Goal: Task Accomplishment & Management: Manage account settings

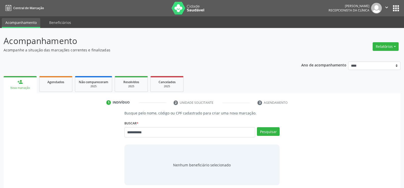
type input "**********"
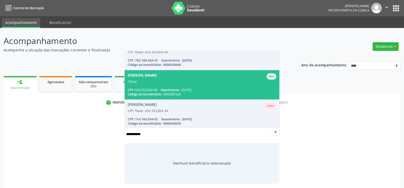
scroll to position [42, 0]
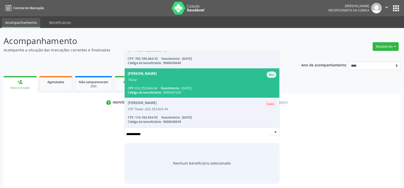
click at [157, 87] on div "CPF: 652.352.824-34 Nascimento: 12/03/1970" at bounding box center [202, 88] width 149 height 4
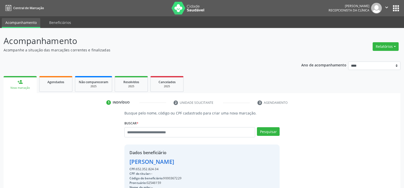
drag, startPoint x: 162, startPoint y: 170, endPoint x: 127, endPoint y: 165, distance: 35.8
copy div "Rosangela de Figueiredo Costa CPF: 652.352.824-34"
click at [134, 136] on input "text" at bounding box center [189, 132] width 131 height 10
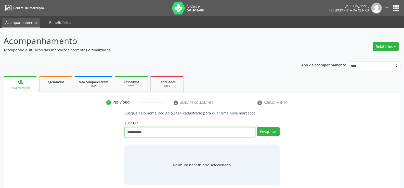
type input "**********"
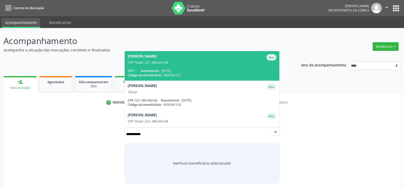
click at [203, 69] on div "CPF: -- Nascimento: 15/03/1965" at bounding box center [202, 71] width 149 height 4
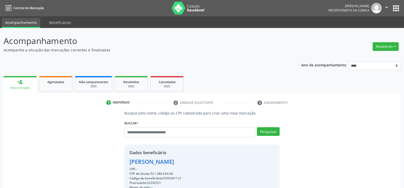
drag, startPoint x: 128, startPoint y: 161, endPoint x: 218, endPoint y: 163, distance: 90.0
copy div "Evandy Elias de Souza Pereira"
click at [61, 86] on link "Agendados" at bounding box center [55, 84] width 33 height 16
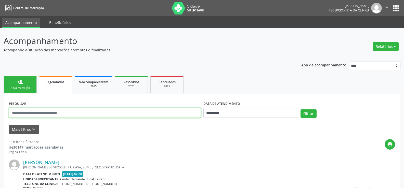
click at [42, 112] on input "text" at bounding box center [105, 113] width 192 height 10
paste input "**********"
type input "**********"
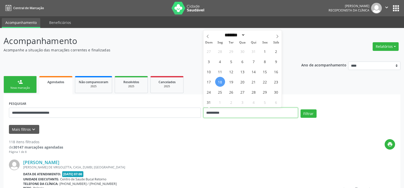
drag, startPoint x: 207, startPoint y: 114, endPoint x: 192, endPoint y: 114, distance: 15.5
click at [192, 114] on div "**********" at bounding box center [202, 111] width 389 height 22
click at [300, 110] on button "Filtrar" at bounding box center [308, 114] width 16 height 9
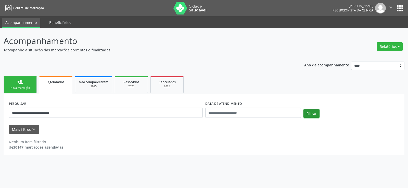
click at [311, 114] on button "Filtrar" at bounding box center [311, 114] width 16 height 9
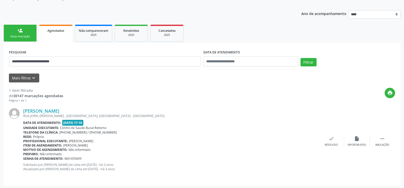
scroll to position [52, 0]
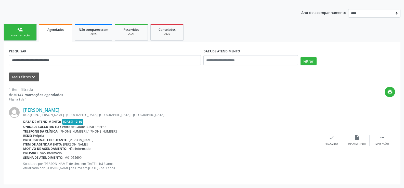
click at [306, 56] on div "**********" at bounding box center [202, 58] width 389 height 22
click at [305, 60] on button "Filtrar" at bounding box center [308, 61] width 16 height 9
click at [299, 63] on div "Filtrar" at bounding box center [347, 63] width 97 height 12
click at [305, 62] on button "Filtrar" at bounding box center [308, 61] width 16 height 9
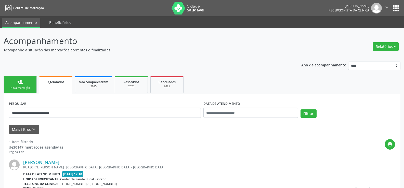
click at [306, 62] on p "Ano de acompanhamento" at bounding box center [323, 65] width 45 height 6
click at [306, 112] on button "Filtrar" at bounding box center [308, 114] width 16 height 9
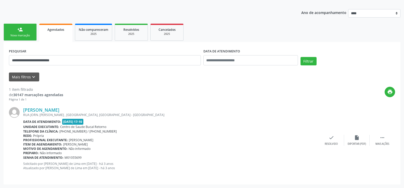
click at [19, 32] on link "person_add Nova marcação" at bounding box center [20, 32] width 33 height 17
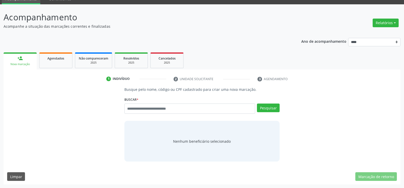
scroll to position [24, 0]
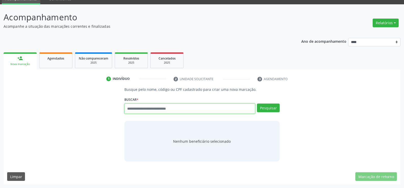
click at [133, 109] on input "text" at bounding box center [189, 109] width 131 height 10
type input "**********"
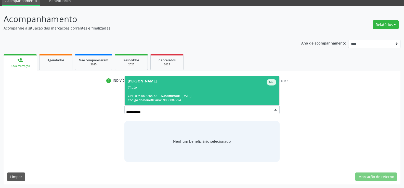
scroll to position [22, 0]
click at [133, 91] on span "Ana Maria Xavier de Moura Barbosa Ativo Titular CPF: 095.069.264-68 Nascimento:…" at bounding box center [202, 90] width 155 height 29
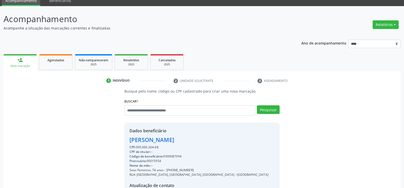
drag, startPoint x: 129, startPoint y: 141, endPoint x: 229, endPoint y: 139, distance: 99.9
click at [229, 139] on div "Dados beneficiário Ana Maria Xavier de Moura Barbosa CPF: 095.069.264-68 CPF do…" at bounding box center [201, 172] width 155 height 98
copy div "Ana Maria Xavier de Moura Barbosa"
click at [54, 60] on span "Agendados" at bounding box center [55, 60] width 17 height 4
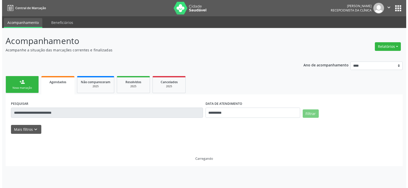
scroll to position [0, 0]
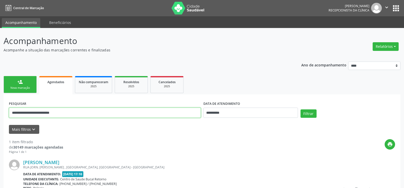
click at [80, 112] on input "**********" at bounding box center [105, 113] width 192 height 10
type input "*"
paste input "**********"
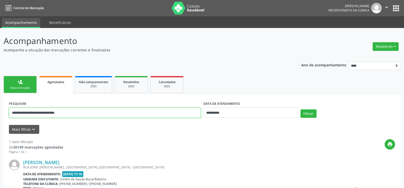
type input "**********"
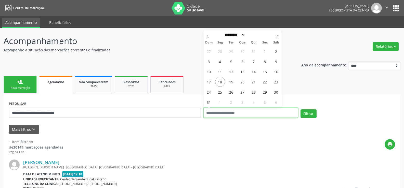
click at [300, 110] on button "Filtrar" at bounding box center [308, 114] width 16 height 9
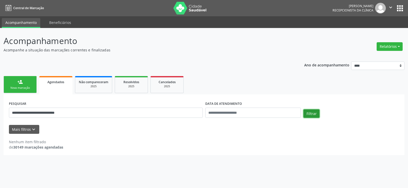
click at [306, 113] on button "Filtrar" at bounding box center [311, 114] width 16 height 9
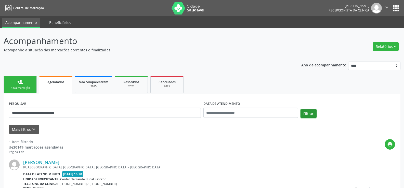
click at [306, 113] on button "Filtrar" at bounding box center [308, 114] width 16 height 9
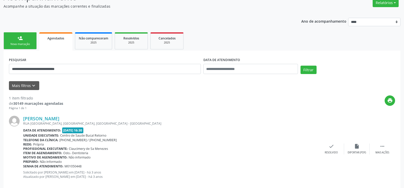
scroll to position [52, 0]
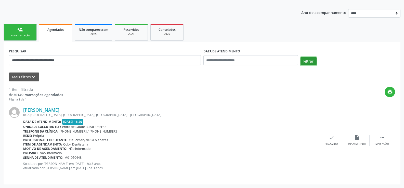
click at [305, 59] on button "Filtrar" at bounding box center [308, 61] width 16 height 9
click at [311, 64] on button "Filtrar" at bounding box center [308, 61] width 16 height 9
click at [306, 63] on button "Filtrar" at bounding box center [308, 61] width 16 height 9
click at [308, 62] on button "Filtrar" at bounding box center [308, 61] width 16 height 9
click at [306, 57] on div "**********" at bounding box center [202, 58] width 389 height 22
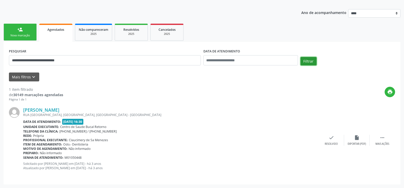
click at [306, 65] on button "Filtrar" at bounding box center [308, 61] width 16 height 9
click at [313, 62] on button "Filtrar" at bounding box center [308, 61] width 16 height 9
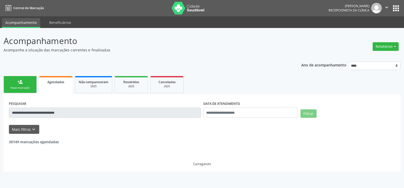
scroll to position [0, 0]
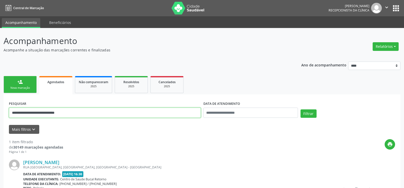
drag, startPoint x: 87, startPoint y: 114, endPoint x: 0, endPoint y: 116, distance: 87.4
click at [0, 116] on div "**********" at bounding box center [202, 134] width 404 height 213
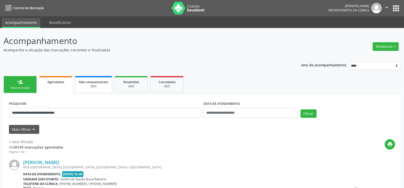
click at [98, 85] on div "2025" at bounding box center [94, 87] width 30 height 4
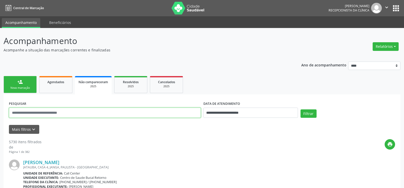
click at [69, 113] on input "text" at bounding box center [105, 113] width 192 height 10
paste input "**********"
type input "**********"
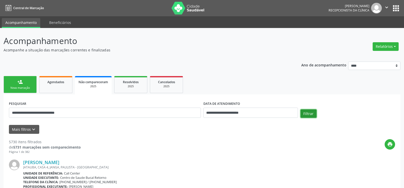
click at [304, 115] on button "Filtrar" at bounding box center [308, 114] width 16 height 9
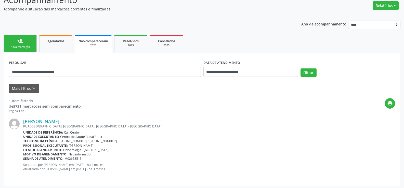
scroll to position [42, 0]
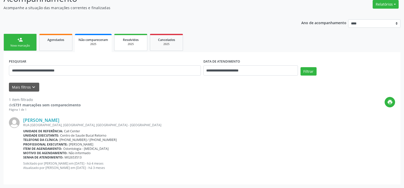
click at [131, 40] on span "Resolvidos" at bounding box center [131, 40] width 16 height 4
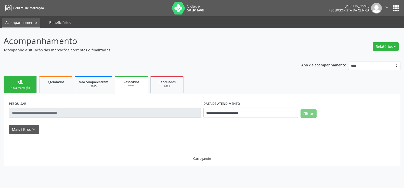
scroll to position [0, 0]
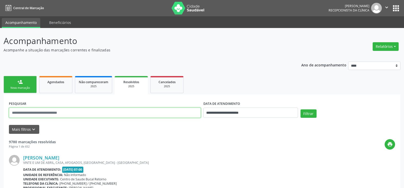
paste input "**********"
type input "**********"
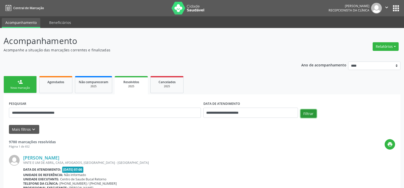
click at [301, 111] on button "Filtrar" at bounding box center [308, 114] width 16 height 9
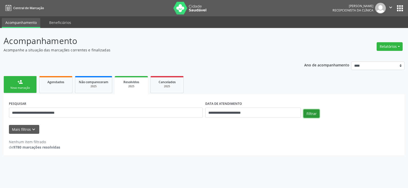
click at [309, 114] on button "Filtrar" at bounding box center [311, 114] width 16 height 9
click at [63, 85] on link "Agendados" at bounding box center [55, 84] width 33 height 17
select select "*"
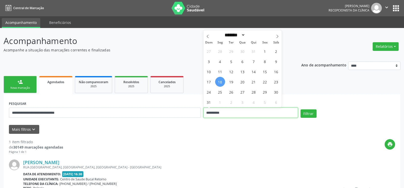
drag, startPoint x: 247, startPoint y: 111, endPoint x: 183, endPoint y: 112, distance: 64.0
click at [183, 112] on div "**********" at bounding box center [202, 111] width 389 height 22
click at [300, 110] on button "Filtrar" at bounding box center [308, 114] width 16 height 9
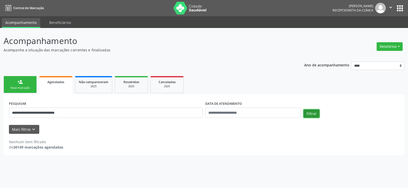
click at [315, 113] on button "Filtrar" at bounding box center [311, 114] width 16 height 9
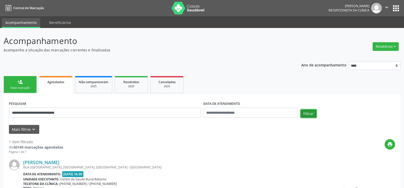
click at [315, 113] on button "Filtrar" at bounding box center [308, 114] width 16 height 9
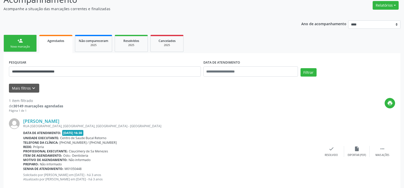
scroll to position [52, 0]
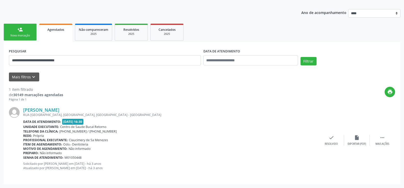
click at [26, 31] on link "person_add Nova marcação" at bounding box center [20, 32] width 33 height 17
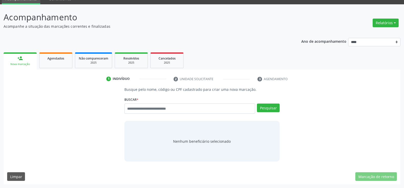
scroll to position [24, 0]
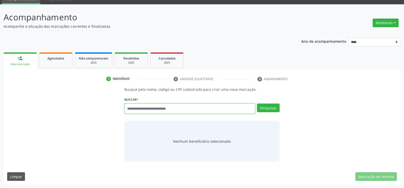
click at [144, 111] on input "text" at bounding box center [189, 109] width 131 height 10
type input "**********"
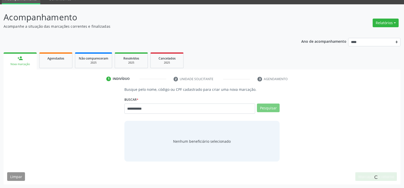
scroll to position [22, 0]
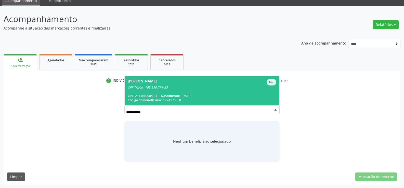
click at [151, 91] on span "Carlos Fernando Pereira Donato Ativo CPF Titular: 105.390.774-53 CPF: 211.648.0…" at bounding box center [202, 90] width 155 height 29
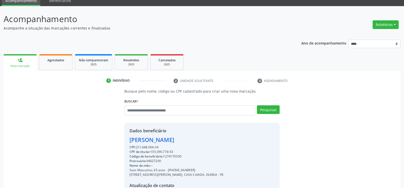
drag, startPoint x: 129, startPoint y: 140, endPoint x: 218, endPoint y: 137, distance: 88.7
click at [218, 137] on div "Carlos Fernando Pereira Donato" at bounding box center [176, 140] width 94 height 8
copy div "Carlos Fernando Pereira Donato"
click at [46, 62] on div "Agendados" at bounding box center [55, 59] width 25 height 5
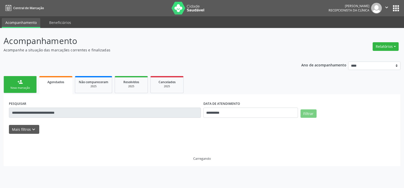
scroll to position [0, 0]
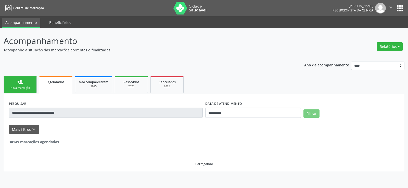
click at [0, 125] on div "**********" at bounding box center [204, 108] width 408 height 160
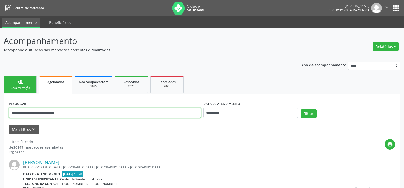
paste input "text"
type input "**********"
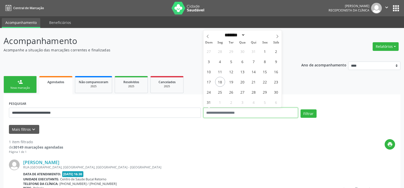
click at [300, 110] on button "Filtrar" at bounding box center [308, 114] width 16 height 9
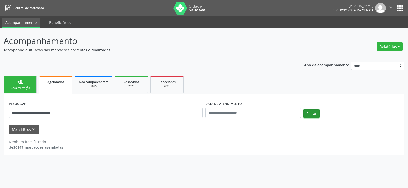
click at [309, 112] on button "Filtrar" at bounding box center [311, 114] width 16 height 9
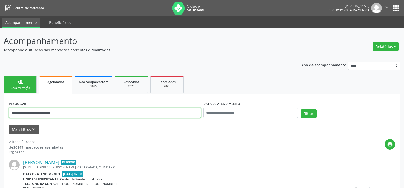
click at [90, 112] on input "**********" at bounding box center [105, 113] width 192 height 10
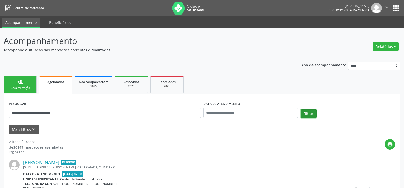
click at [310, 114] on button "Filtrar" at bounding box center [308, 114] width 16 height 9
click at [18, 77] on link "person_add Nova marcação" at bounding box center [20, 84] width 33 height 17
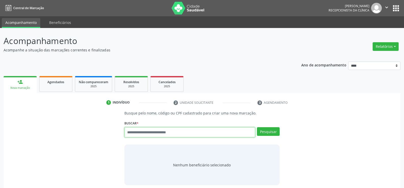
click at [134, 135] on input "text" at bounding box center [189, 132] width 131 height 10
type input "**********"
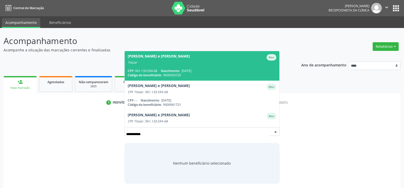
click at [142, 66] on span "Ana Carolina de Queiroz e Silva Ativo Titular CPF: 961.133.594-68 Nascimento: 2…" at bounding box center [202, 65] width 155 height 29
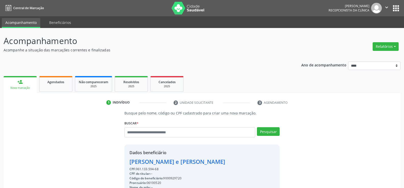
drag, startPoint x: 160, startPoint y: 169, endPoint x: 120, endPoint y: 159, distance: 42.0
click at [120, 159] on div "Busque pelo nome, código ou CPF cadastrado para criar uma nova marcação. Buscar…" at bounding box center [202, 177] width 390 height 132
copy div "Ana Carolina de Queiroz e Silva CPF: 961.133.594-68"
click at [389, 48] on button "Relatórios" at bounding box center [386, 46] width 26 height 9
click at [368, 54] on link "Agendamentos" at bounding box center [371, 57] width 55 height 7
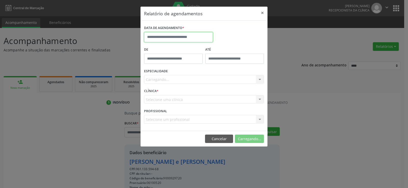
click at [193, 39] on input "text" at bounding box center [178, 37] width 69 height 10
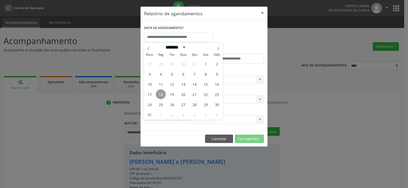
click at [161, 98] on span "18" at bounding box center [161, 94] width 10 height 10
type input "**********"
click at [161, 98] on span "18" at bounding box center [161, 94] width 10 height 10
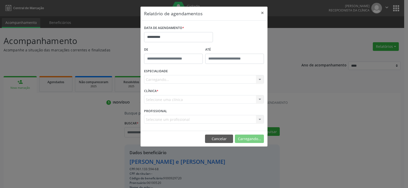
click at [164, 78] on div "Carregando... Nenhum resultado encontrado para: " " Não há nenhuma opção para s…" at bounding box center [204, 79] width 120 height 9
click at [163, 80] on div "Carregando... Nenhum resultado encontrado para: " " Não há nenhuma opção para s…" at bounding box center [204, 79] width 120 height 9
click at [167, 76] on div "Carregando... Nenhum resultado encontrado para: " " Não há nenhuma opção para s…" at bounding box center [204, 79] width 120 height 9
click at [167, 80] on div "Carregando... Nenhum resultado encontrado para: " " Não há nenhuma opção para s…" at bounding box center [204, 79] width 120 height 9
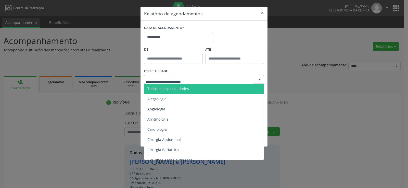
click at [168, 87] on span "Todas as especialidades" at bounding box center [168, 88] width 42 height 5
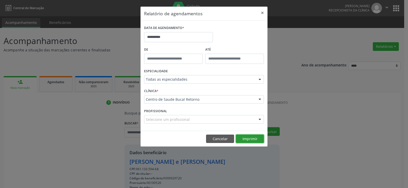
click at [248, 141] on button "Imprimir" at bounding box center [250, 139] width 28 height 9
click at [217, 139] on button "Cancelar" at bounding box center [220, 139] width 28 height 9
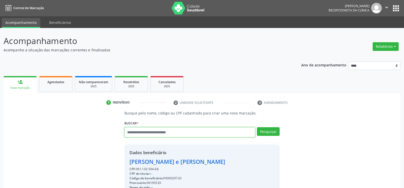
click at [182, 133] on input "text" at bounding box center [189, 132] width 131 height 10
click at [55, 79] on link "Agendados" at bounding box center [55, 84] width 33 height 16
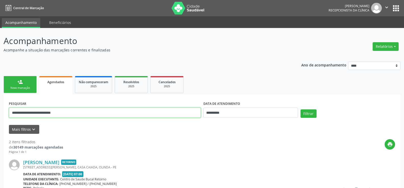
click at [75, 114] on input "**********" at bounding box center [105, 113] width 192 height 10
drag, startPoint x: 75, startPoint y: 114, endPoint x: 0, endPoint y: 116, distance: 75.0
click at [0, 116] on div "**********" at bounding box center [202, 173] width 404 height 291
type input "**********"
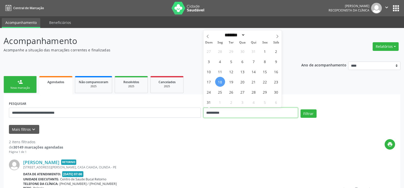
drag, startPoint x: 229, startPoint y: 113, endPoint x: 203, endPoint y: 113, distance: 25.5
click at [203, 113] on input "**********" at bounding box center [250, 113] width 95 height 10
click at [300, 110] on button "Filtrar" at bounding box center [308, 114] width 16 height 9
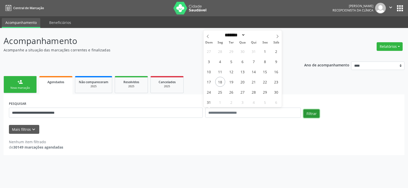
click at [309, 115] on button "Filtrar" at bounding box center [311, 114] width 16 height 9
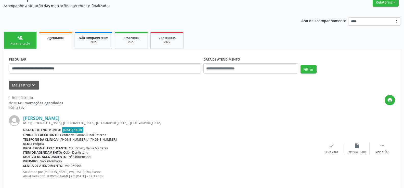
scroll to position [52, 0]
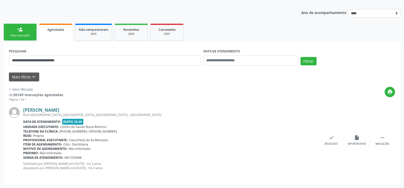
click at [59, 112] on link "Ana Maria Xavier de Moura Barbosa" at bounding box center [41, 110] width 36 height 6
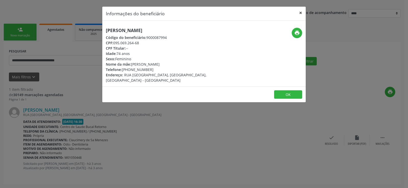
click at [301, 12] on button "×" at bounding box center [300, 13] width 10 height 12
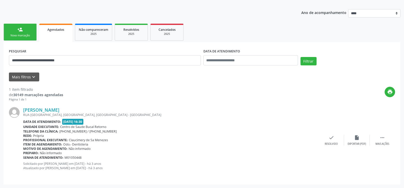
click at [29, 38] on link "person_add Nova marcação" at bounding box center [20, 32] width 33 height 17
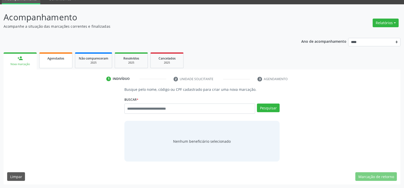
scroll to position [24, 0]
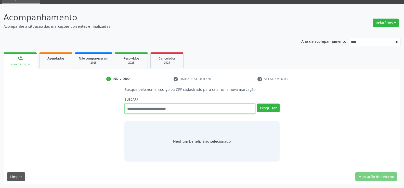
click at [125, 108] on input "text" at bounding box center [189, 109] width 131 height 10
type input "**********"
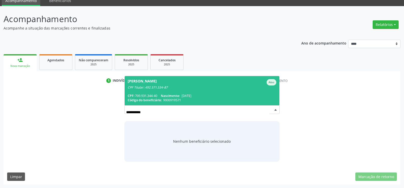
scroll to position [22, 0]
click at [154, 87] on div "CPF Titular: 492.571.534-87" at bounding box center [202, 88] width 149 height 4
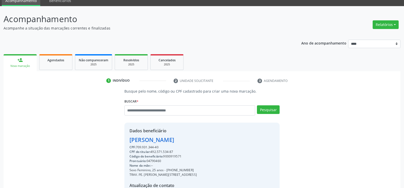
click at [158, 146] on div "CPF: 709.931.344-40" at bounding box center [162, 147] width 67 height 5
drag, startPoint x: 161, startPoint y: 146, endPoint x: 117, endPoint y: 139, distance: 44.6
click at [117, 139] on div "Busque pelo nome, código ou CPF cadastrado para criar uma nova marcação. Buscar…" at bounding box center [202, 155] width 390 height 132
copy div "Marianni Barbosa Vilela CPF: 709.931.344-40"
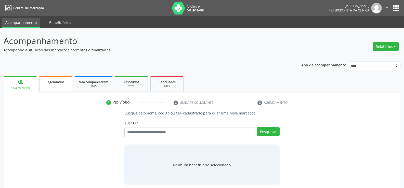
click at [51, 86] on link "Agendados" at bounding box center [55, 84] width 33 height 16
click at [37, 112] on div "Busque pelo nome, código ou CPF cadastrado para criar uma nova marcação. Buscar…" at bounding box center [202, 148] width 390 height 75
click at [34, 79] on link "person_add Nova marcação" at bounding box center [20, 84] width 33 height 17
click at [61, 84] on span "Agendados" at bounding box center [55, 82] width 17 height 4
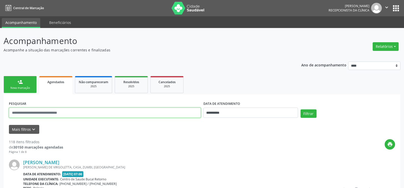
click at [94, 113] on input "text" at bounding box center [105, 113] width 192 height 10
type input "**********"
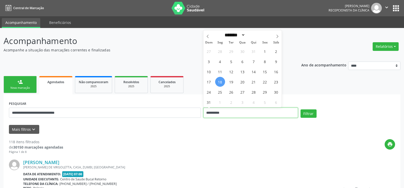
drag, startPoint x: 226, startPoint y: 116, endPoint x: 199, endPoint y: 118, distance: 26.8
click at [199, 118] on div "**********" at bounding box center [202, 111] width 389 height 22
click at [300, 110] on button "Filtrar" at bounding box center [308, 114] width 16 height 9
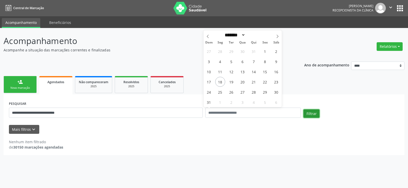
click at [311, 115] on button "Filtrar" at bounding box center [311, 114] width 16 height 9
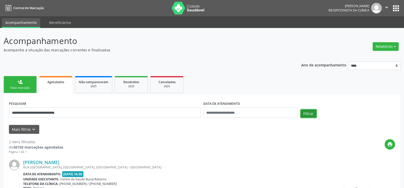
click at [311, 115] on button "Filtrar" at bounding box center [308, 114] width 16 height 9
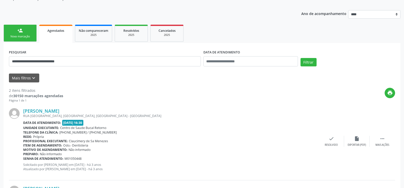
scroll to position [49, 0]
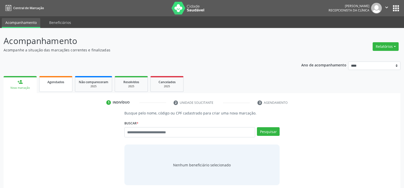
click at [61, 90] on link "Agendados" at bounding box center [55, 84] width 33 height 16
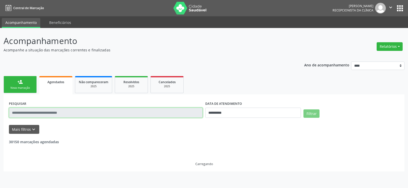
click at [55, 113] on input "text" at bounding box center [106, 113] width 194 height 10
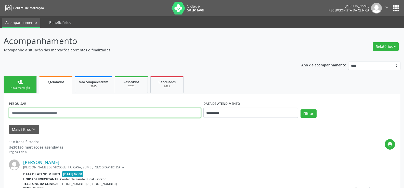
click at [61, 115] on input "text" at bounding box center [105, 113] width 192 height 10
type input "**********"
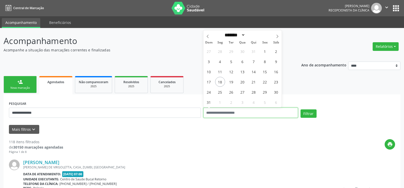
click at [300, 110] on button "Filtrar" at bounding box center [308, 114] width 16 height 9
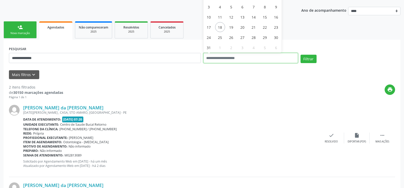
scroll to position [54, 0]
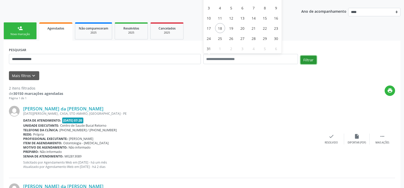
click at [305, 59] on button "Filtrar" at bounding box center [308, 60] width 16 height 9
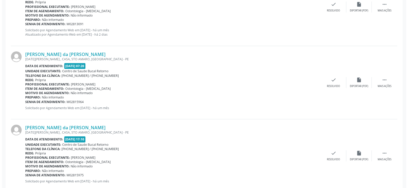
scroll to position [510, 0]
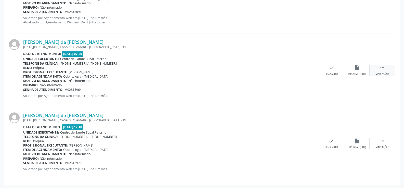
click at [383, 71] on div " Mais ações" at bounding box center [382, 70] width 25 height 11
click at [329, 71] on div "cancel Cancelar" at bounding box center [331, 70] width 25 height 11
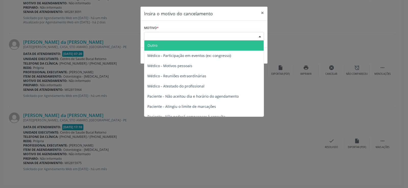
click at [181, 38] on div "Escolha o motivo" at bounding box center [204, 36] width 120 height 9
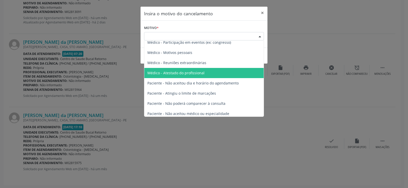
scroll to position [25, 0]
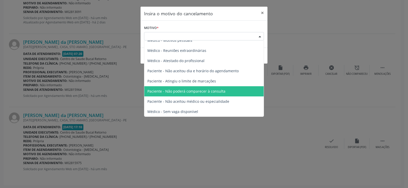
click at [173, 93] on span "Paciente - Não poderá comparecer à consulta" at bounding box center [186, 91] width 78 height 5
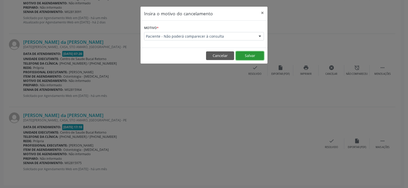
click at [249, 57] on button "Salvar" at bounding box center [250, 55] width 28 height 9
click at [383, 141] on div "Insira o motivo do cancelamento × Motivo * Paciente - Não poderá comparecer à c…" at bounding box center [204, 94] width 408 height 188
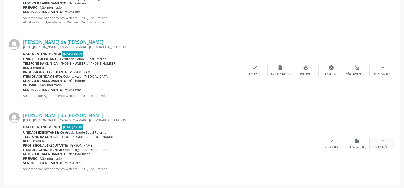
click at [381, 141] on icon "" at bounding box center [382, 141] width 6 height 6
click at [331, 143] on icon "cancel" at bounding box center [331, 141] width 6 height 6
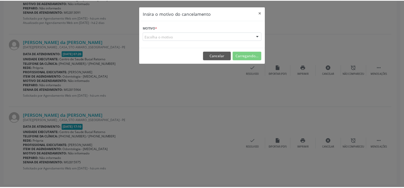
scroll to position [0, 0]
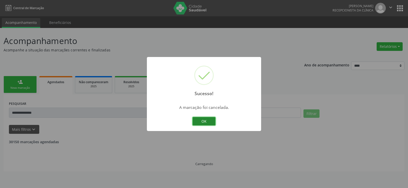
click at [201, 121] on button "OK" at bounding box center [203, 121] width 23 height 9
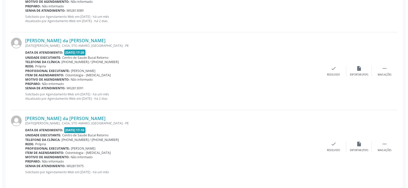
scroll to position [437, 0]
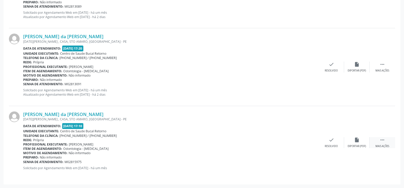
click at [385, 142] on icon "" at bounding box center [382, 140] width 6 height 6
click at [333, 142] on icon "cancel" at bounding box center [331, 140] width 6 height 6
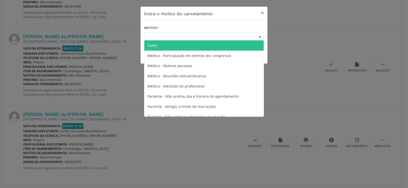
click at [172, 39] on div "Escolha o motivo" at bounding box center [204, 36] width 120 height 9
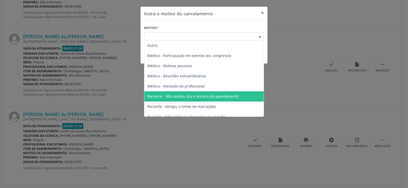
scroll to position [25, 0]
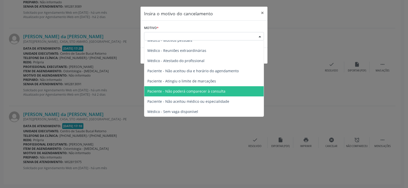
click at [185, 89] on span "Paciente - Não poderá comparecer à consulta" at bounding box center [186, 91] width 78 height 5
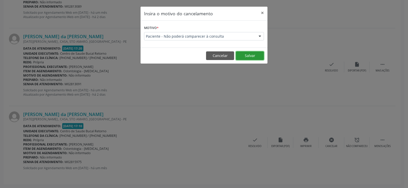
click at [253, 58] on button "Salvar" at bounding box center [250, 55] width 28 height 9
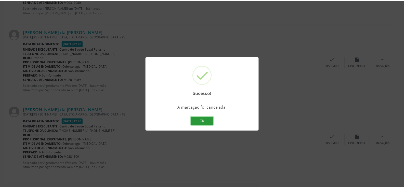
scroll to position [0, 0]
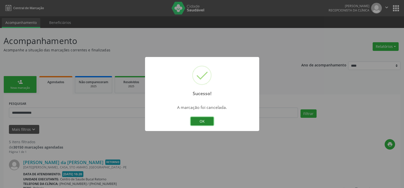
click at [200, 121] on button "OK" at bounding box center [202, 121] width 23 height 9
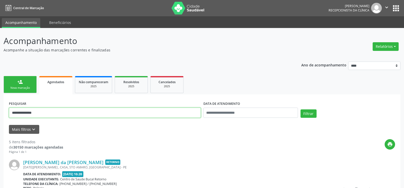
drag, startPoint x: 53, startPoint y: 112, endPoint x: 0, endPoint y: 109, distance: 52.9
type input "**********"
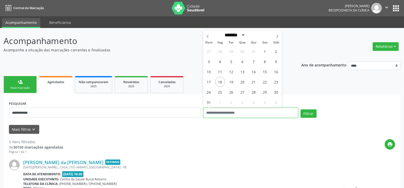
click at [300, 110] on button "Filtrar" at bounding box center [308, 114] width 16 height 9
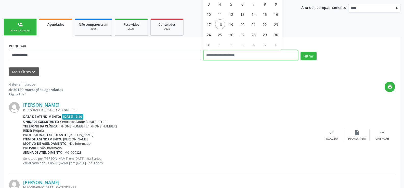
scroll to position [52, 0]
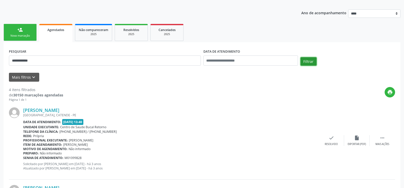
click at [313, 62] on button "Filtrar" at bounding box center [308, 61] width 16 height 9
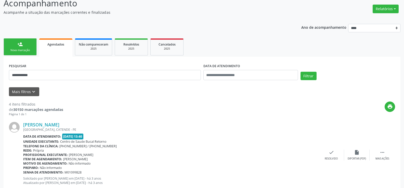
scroll to position [0, 0]
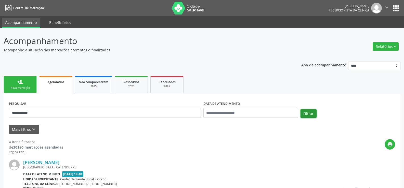
click at [307, 117] on button "Filtrar" at bounding box center [308, 114] width 16 height 9
click at [29, 81] on link "person_add Nova marcação" at bounding box center [20, 84] width 33 height 17
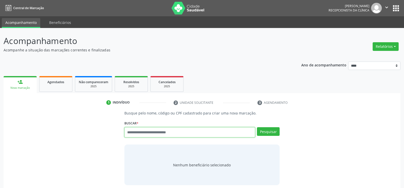
click at [136, 134] on input "text" at bounding box center [189, 132] width 131 height 10
type input "**********"
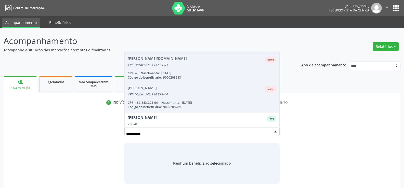
scroll to position [72, 0]
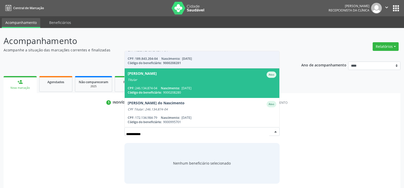
click at [167, 84] on span "Edileuza Rosa Silva do Nascimento Ativo Titular CPF: 246.134.874-04 Nascimento:…" at bounding box center [202, 83] width 155 height 29
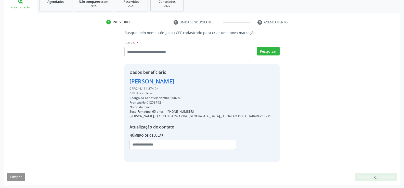
scroll to position [81, 0]
drag, startPoint x: 130, startPoint y: 82, endPoint x: 170, endPoint y: 90, distance: 41.3
click at [170, 90] on div "Dados beneficiário Edileuza Rosa Silva do Nascimento CPF: 246.134.874-04 CPF do…" at bounding box center [200, 113] width 142 height 88
copy div "Edileuza Rosa Silva do Nascimento CPF: 246.134.874-04"
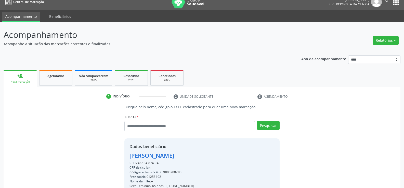
scroll to position [4, 0]
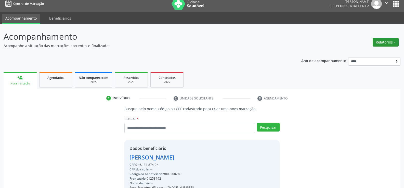
click at [378, 40] on button "Relatórios" at bounding box center [386, 42] width 26 height 9
click at [367, 52] on link "Agendamentos" at bounding box center [371, 53] width 55 height 7
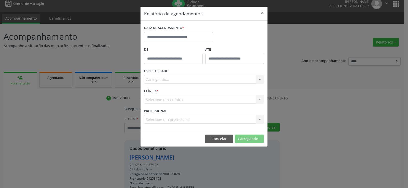
click at [172, 42] on div "DATA DE AGENDAMENTO *" at bounding box center [178, 35] width 71 height 22
click at [173, 39] on input "text" at bounding box center [178, 37] width 69 height 10
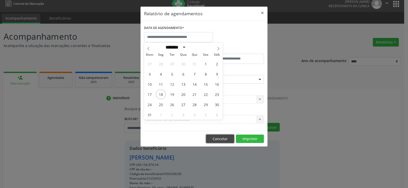
click at [217, 142] on button "Cancelar" at bounding box center [220, 139] width 28 height 9
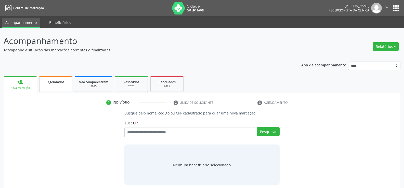
click at [56, 88] on link "Agendados" at bounding box center [55, 84] width 33 height 16
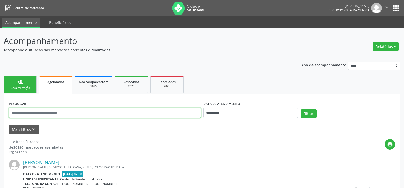
click at [76, 111] on input "text" at bounding box center [105, 113] width 192 height 10
type input "**********"
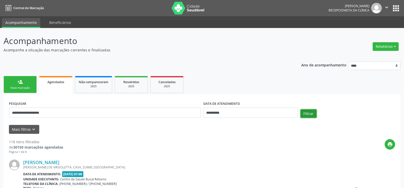
click at [308, 115] on button "Filtrar" at bounding box center [308, 114] width 16 height 9
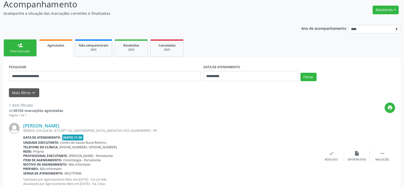
scroll to position [52, 0]
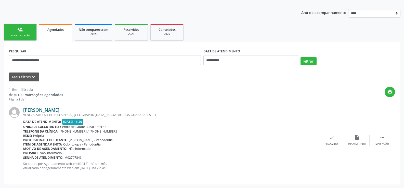
click at [59, 110] on link "Sida Justino de Souza" at bounding box center [41, 110] width 36 height 6
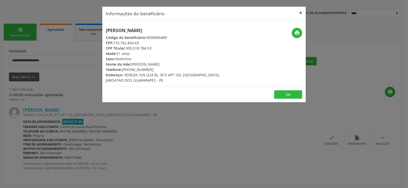
click at [301, 15] on button "×" at bounding box center [300, 13] width 10 height 12
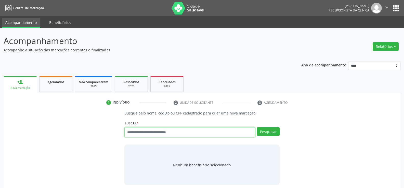
click at [144, 134] on input "text" at bounding box center [189, 132] width 131 height 10
type input "**********"
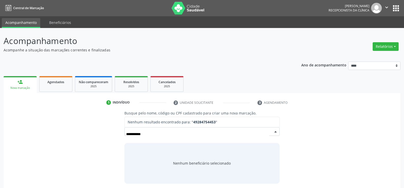
drag, startPoint x: 155, startPoint y: 134, endPoint x: 124, endPoint y: 134, distance: 30.8
click at [124, 134] on div "**********" at bounding box center [201, 131] width 155 height 9
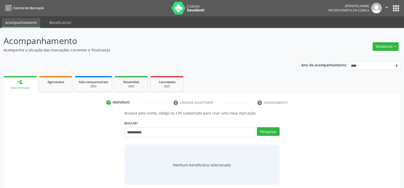
type input "**********"
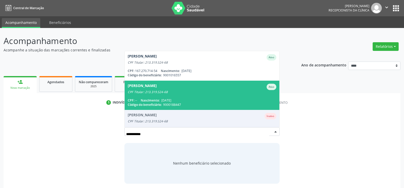
click at [157, 87] on div "[PERSON_NAME]" at bounding box center [142, 87] width 29 height 6
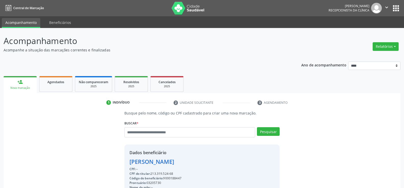
drag, startPoint x: 174, startPoint y: 174, endPoint x: 128, endPoint y: 162, distance: 47.3
copy div "[PERSON_NAME] CPF: -- CPF do titular: 213.319.524-68"
click at [139, 133] on input "text" at bounding box center [189, 132] width 131 height 10
type input "**********"
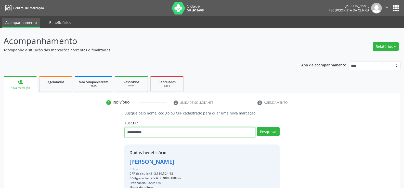
type input "**********"
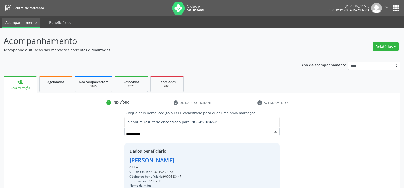
click at [132, 134] on input "**********" at bounding box center [197, 134] width 143 height 10
click at [134, 134] on input "**********" at bounding box center [197, 134] width 143 height 10
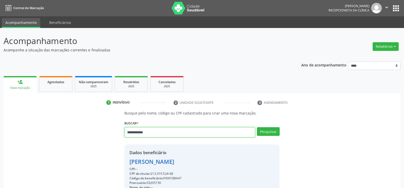
click at [142, 132] on input "**********" at bounding box center [189, 132] width 131 height 10
type input "**********"
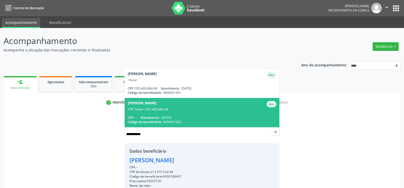
click at [181, 112] on span "[PERSON_NAME] CPF Titular: 055.409.684-68 CPF: -- Nascimento: [DATE] Código do …" at bounding box center [202, 112] width 155 height 29
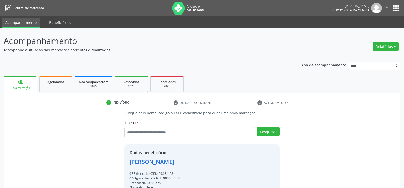
drag, startPoint x: 132, startPoint y: 162, endPoint x: 223, endPoint y: 162, distance: 91.2
drag, startPoint x: 130, startPoint y: 162, endPoint x: 209, endPoint y: 163, distance: 79.8
click at [209, 163] on div "[PERSON_NAME]" at bounding box center [185, 162] width 113 height 8
copy div "[PERSON_NAME]"
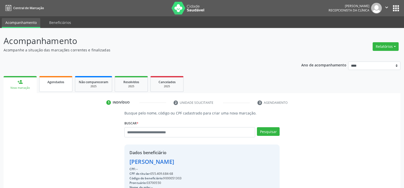
click at [56, 82] on span "Agendados" at bounding box center [55, 82] width 17 height 4
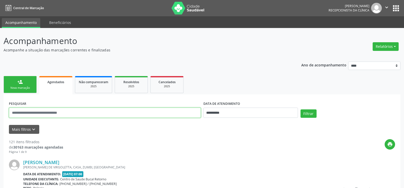
click at [28, 112] on input "text" at bounding box center [105, 113] width 192 height 10
paste input "**********"
type input "**********"
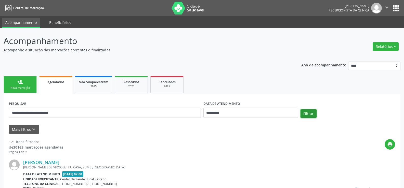
click at [307, 113] on button "Filtrar" at bounding box center [308, 114] width 16 height 9
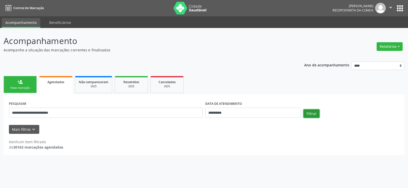
click at [307, 113] on button "Filtrar" at bounding box center [311, 114] width 16 height 9
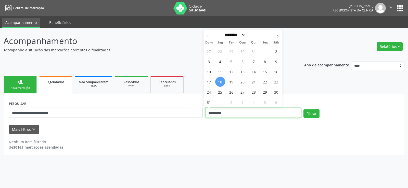
drag, startPoint x: 236, startPoint y: 114, endPoint x: 193, endPoint y: 114, distance: 42.8
click at [193, 114] on div "**********" at bounding box center [204, 111] width 392 height 22
click at [303, 110] on button "Filtrar" at bounding box center [311, 114] width 16 height 9
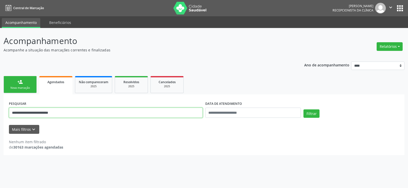
click at [82, 112] on input "**********" at bounding box center [106, 113] width 194 height 10
type input "**********"
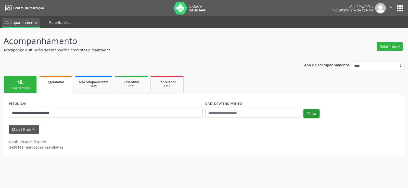
click at [305, 113] on button "Filtrar" at bounding box center [311, 114] width 16 height 9
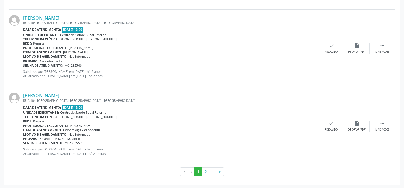
scroll to position [1157, 0]
click at [206, 173] on button "2" at bounding box center [206, 171] width 8 height 9
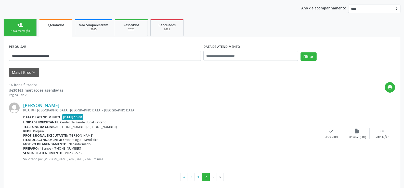
scroll to position [63, 0]
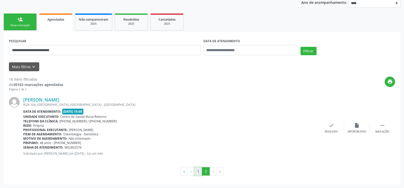
click at [201, 171] on button "1" at bounding box center [198, 171] width 8 height 9
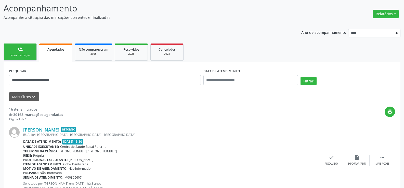
scroll to position [0, 0]
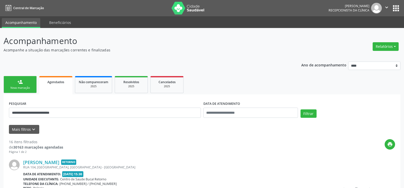
click at [24, 87] on div "Nova marcação" at bounding box center [19, 88] width 25 height 4
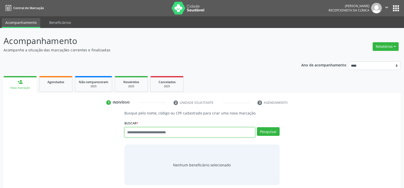
click at [138, 132] on input "text" at bounding box center [189, 132] width 131 height 10
type input "**********"
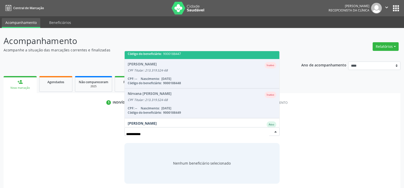
scroll to position [71, 0]
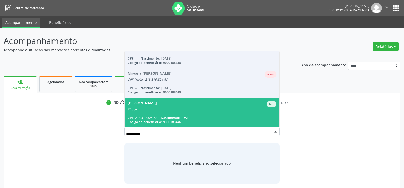
click at [180, 106] on div "[PERSON_NAME]" at bounding box center [202, 104] width 149 height 6
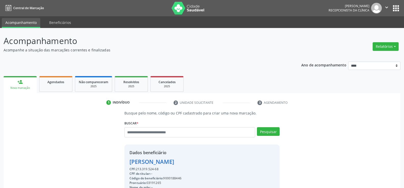
drag, startPoint x: 129, startPoint y: 162, endPoint x: 207, endPoint y: 170, distance: 77.9
copy div "[PERSON_NAME] CPF: 213.319.524-68"
click at [150, 132] on input "text" at bounding box center [189, 132] width 131 height 10
type input "**********"
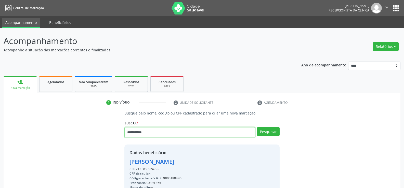
type input "**********"
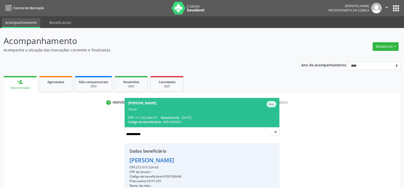
click at [167, 113] on span "[PERSON_NAME] Ativo Titular CPF: 111.263.464-97 Nascimento: [DATE] Código do be…" at bounding box center [202, 112] width 155 height 29
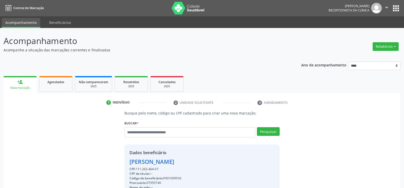
drag, startPoint x: 131, startPoint y: 163, endPoint x: 178, endPoint y: 169, distance: 47.5
copy div "[PERSON_NAME] CPF: 111.263.464-97"
click at [383, 47] on button "Relatórios" at bounding box center [386, 46] width 26 height 9
click at [367, 56] on link "Agendamentos" at bounding box center [371, 57] width 55 height 7
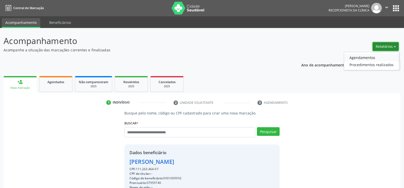
select select "*"
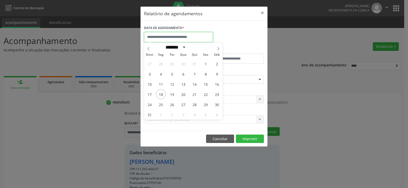
click at [186, 37] on input "text" at bounding box center [178, 37] width 69 height 10
click at [171, 94] on span "19" at bounding box center [172, 94] width 10 height 10
type input "**********"
click at [171, 94] on span "19" at bounding box center [172, 94] width 10 height 10
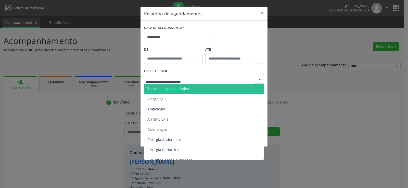
click at [200, 81] on div at bounding box center [204, 79] width 120 height 9
click at [195, 88] on span "Todas as especialidades" at bounding box center [204, 89] width 120 height 10
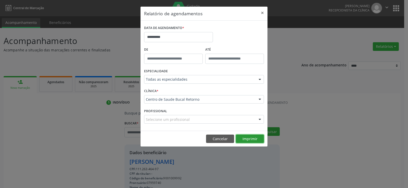
click at [251, 138] on button "Imprimir" at bounding box center [250, 139] width 28 height 9
click at [263, 15] on button "×" at bounding box center [262, 13] width 10 height 12
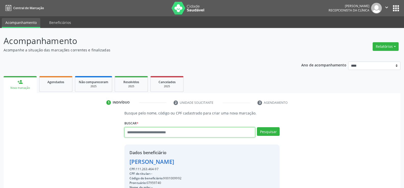
click at [151, 135] on input "text" at bounding box center [189, 132] width 131 height 10
type input "**********"
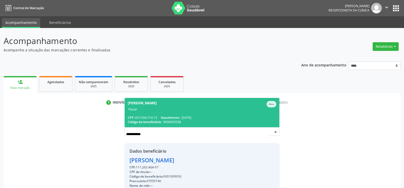
click at [177, 110] on div "Titular" at bounding box center [202, 110] width 149 height 4
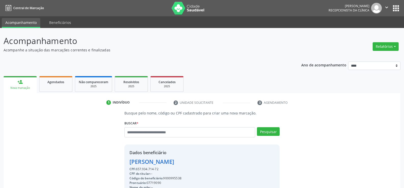
drag, startPoint x: 130, startPoint y: 162, endPoint x: 224, endPoint y: 170, distance: 93.6
copy div "Maria Delmar de Alcantara Ribeiro CPF: 657.934.714-72"
click at [149, 135] on input "text" at bounding box center [189, 132] width 131 height 10
type input "**********"
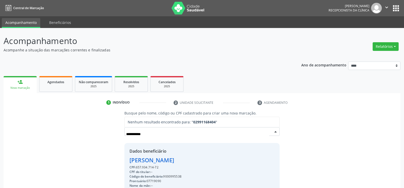
drag, startPoint x: 155, startPoint y: 132, endPoint x: 118, endPoint y: 143, distance: 39.0
click at [118, 143] on div "**********" at bounding box center [202, 176] width 390 height 130
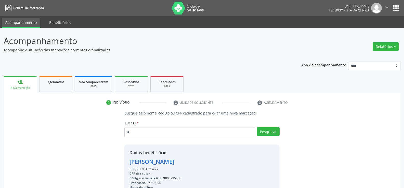
click at [143, 130] on input "*" at bounding box center [189, 132] width 131 height 10
click at [143, 130] on input "text" at bounding box center [189, 132] width 131 height 10
type input "**********"
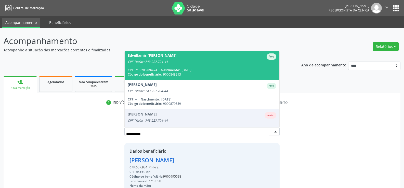
scroll to position [71, 0]
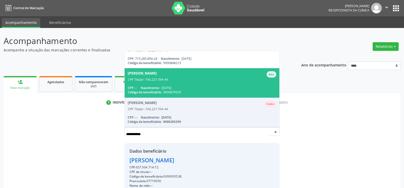
click at [151, 82] on span "Elaine Cristina Vitor Barbosa Ativo CPF Titular: 743.227.704-44 CPF: -- Nascime…" at bounding box center [202, 82] width 155 height 29
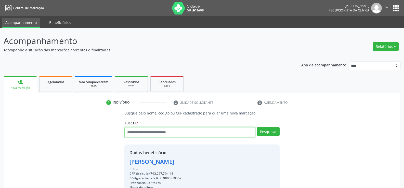
click at [142, 133] on input "text" at bounding box center [189, 132] width 131 height 10
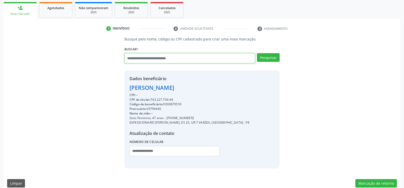
scroll to position [76, 0]
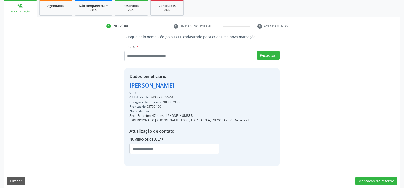
drag, startPoint x: 130, startPoint y: 85, endPoint x: 184, endPoint y: 96, distance: 54.8
click at [184, 96] on div "Dados beneficiário Elaine Cristina Vitor Barbosa CPF: -- CPF do titular: 743.22…" at bounding box center [189, 117] width 120 height 88
copy div "Elaine Cristina Vitor Barbosa CPF: -- CPF do titular: 743.227.704-44"
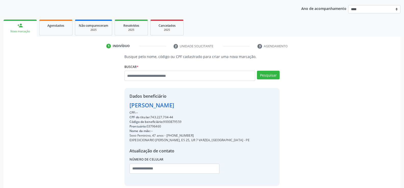
scroll to position [25, 0]
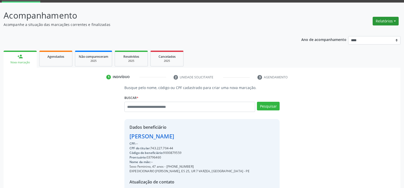
click at [382, 24] on button "Relatórios" at bounding box center [386, 21] width 26 height 9
click at [375, 30] on link "Agendamentos" at bounding box center [371, 32] width 55 height 7
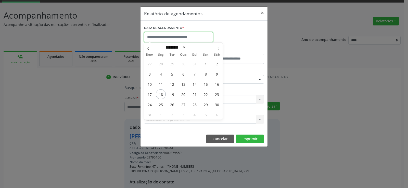
click at [177, 40] on input "text" at bounding box center [178, 37] width 69 height 10
click at [162, 94] on span "18" at bounding box center [161, 94] width 10 height 10
type input "**********"
click at [162, 94] on span "18" at bounding box center [161, 94] width 10 height 10
click at [156, 38] on input "**********" at bounding box center [178, 37] width 69 height 10
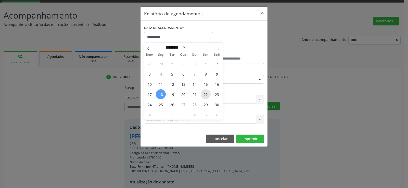
click at [207, 96] on span "22" at bounding box center [206, 94] width 10 height 10
type input "**********"
click at [159, 96] on span "18" at bounding box center [161, 94] width 10 height 10
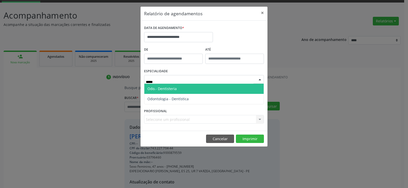
type input "****"
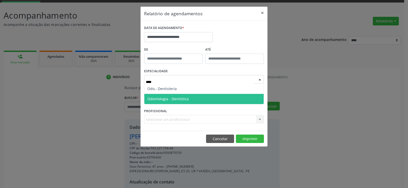
click at [178, 97] on span "Odontologia - Dentística" at bounding box center [167, 99] width 41 height 5
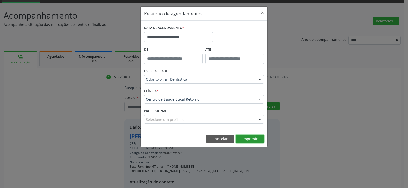
click at [255, 139] on button "Imprimir" at bounding box center [250, 139] width 28 height 9
click at [217, 139] on button "Cancelar" at bounding box center [220, 139] width 28 height 9
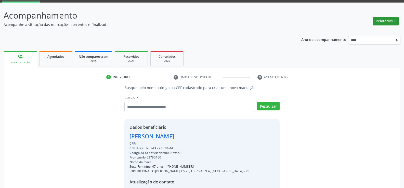
click at [379, 21] on button "Relatórios" at bounding box center [386, 21] width 26 height 9
click at [371, 32] on link "Agendamentos" at bounding box center [371, 32] width 55 height 7
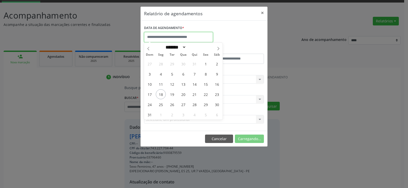
click at [158, 37] on input "text" at bounding box center [178, 37] width 69 height 10
click at [161, 95] on span "18" at bounding box center [161, 94] width 10 height 10
type input "**********"
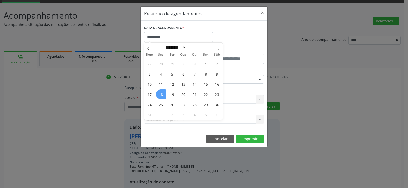
click at [161, 95] on span "18" at bounding box center [161, 94] width 10 height 10
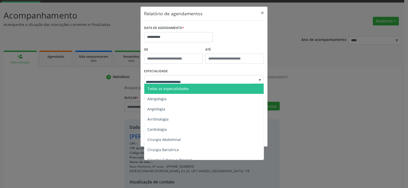
click at [174, 93] on span "Todas as especialidades" at bounding box center [204, 89] width 120 height 10
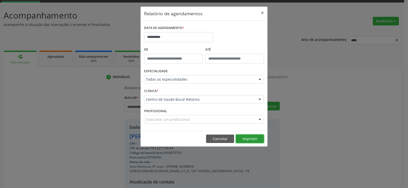
click at [248, 140] on button "Imprimir" at bounding box center [250, 139] width 28 height 9
click at [215, 143] on footer "Cancelar Imprimir" at bounding box center [203, 139] width 127 height 16
click at [219, 142] on button "Cancelar" at bounding box center [220, 139] width 28 height 9
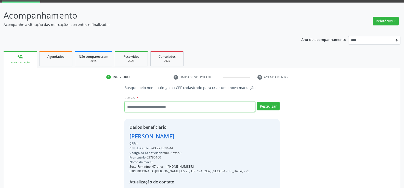
click at [140, 107] on input "text" at bounding box center [189, 107] width 131 height 10
type input "**********"
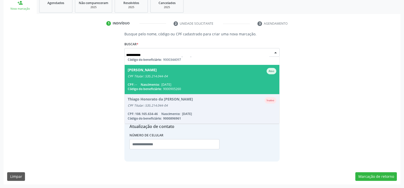
scroll to position [0, 0]
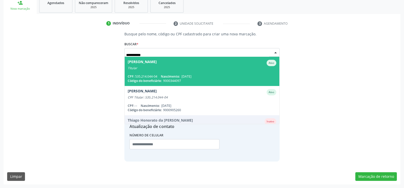
click at [155, 70] on span "Ivan Rui de Oliveira Costa Ativo Titular CPF: 535.214.044-04 Nascimento: 15/07/…" at bounding box center [202, 71] width 155 height 29
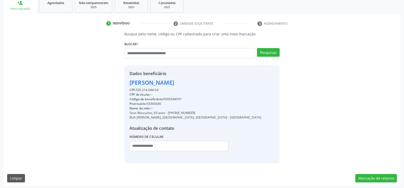
drag, startPoint x: 159, startPoint y: 90, endPoint x: 118, endPoint y: 85, distance: 41.9
click at [118, 85] on div "Busque pelo nome, código ou CPF cadastrado para criar uma nova marcação. Buscar…" at bounding box center [202, 97] width 390 height 132
copy div "Ivan Rui de Oliveira Costa CPF: 535.214.044-04"
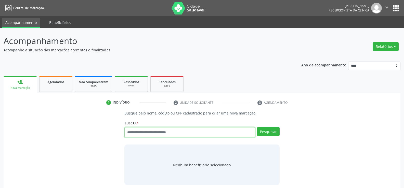
click at [143, 136] on input "text" at bounding box center [189, 132] width 131 height 10
type input "**********"
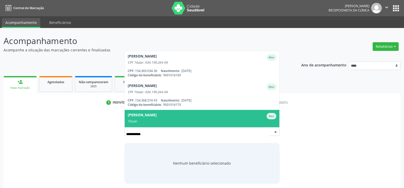
click at [157, 119] on div "[PERSON_NAME]" at bounding box center [142, 116] width 29 height 6
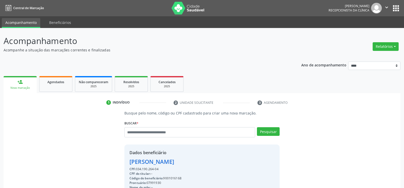
drag, startPoint x: 161, startPoint y: 169, endPoint x: 113, endPoint y: 159, distance: 49.4
click at [113, 159] on div "Busque pelo nome, código ou CPF cadastrado para criar uma nova marcação. [GEOGR…" at bounding box center [202, 177] width 390 height 132
copy div "[PERSON_NAME] CPF: 034.190.264-04"
click at [388, 46] on button "Relatórios" at bounding box center [386, 46] width 26 height 9
click at [381, 53] on ul "Agendamentos Procedimentos realizados" at bounding box center [371, 61] width 55 height 18
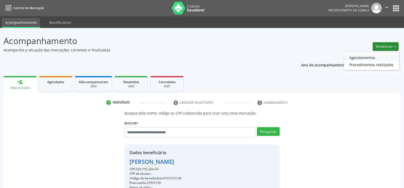
click at [378, 56] on link "Agendamentos" at bounding box center [371, 57] width 55 height 7
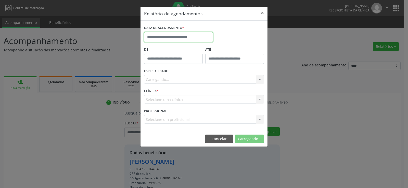
click at [157, 41] on body "Central de Marcação Andressa Karina do Nascimento Gerra Recepcionista da clínic…" at bounding box center [204, 94] width 408 height 188
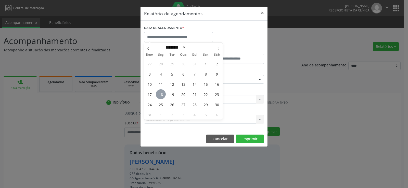
click at [162, 95] on span "18" at bounding box center [161, 94] width 10 height 10
type input "**********"
click at [162, 95] on span "18" at bounding box center [161, 94] width 10 height 10
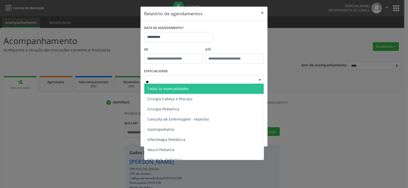
type input "***"
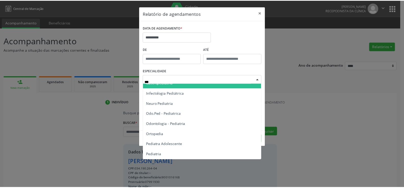
scroll to position [25, 0]
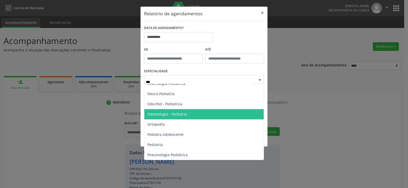
click at [166, 112] on span "Odontologia - Pediatria" at bounding box center [167, 114] width 40 height 5
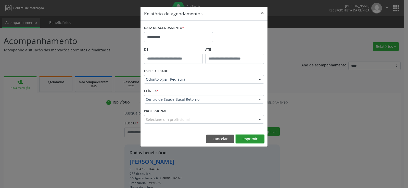
click at [244, 141] on button "Imprimir" at bounding box center [250, 139] width 28 height 9
click at [210, 140] on button "Cancelar" at bounding box center [220, 139] width 28 height 9
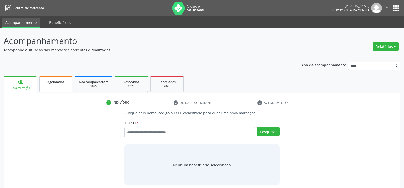
click at [51, 91] on link "Agendados" at bounding box center [55, 84] width 33 height 16
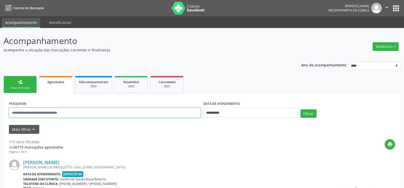
click at [55, 112] on input "text" at bounding box center [105, 113] width 192 height 10
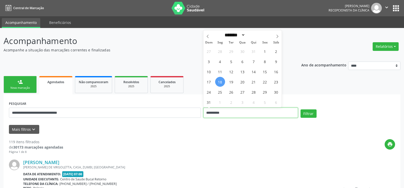
click at [300, 110] on button "Filtrar" at bounding box center [308, 114] width 16 height 9
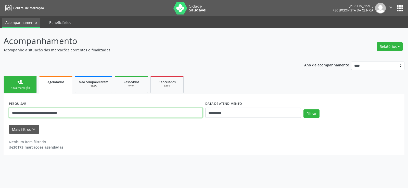
drag, startPoint x: 59, startPoint y: 113, endPoint x: 94, endPoint y: 113, distance: 34.9
click at [94, 113] on input "**********" at bounding box center [106, 113] width 194 height 10
type input "**********"
click at [303, 110] on button "Filtrar" at bounding box center [311, 114] width 16 height 9
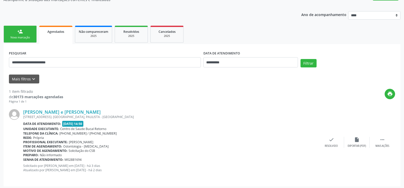
scroll to position [52, 0]
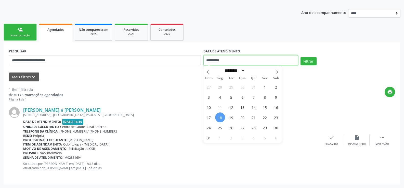
drag, startPoint x: 229, startPoint y: 58, endPoint x: 190, endPoint y: 59, distance: 39.0
click at [190, 59] on div "**********" at bounding box center [202, 58] width 389 height 22
click at [300, 57] on button "Filtrar" at bounding box center [308, 61] width 16 height 9
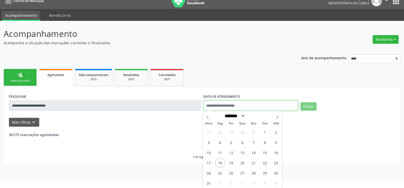
scroll to position [7, 0]
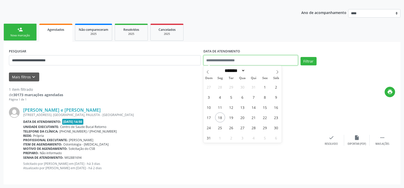
click at [300, 57] on button "Filtrar" at bounding box center [308, 61] width 16 height 9
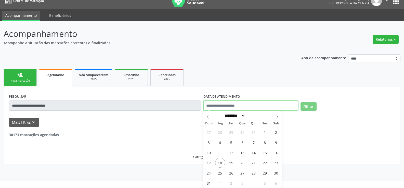
scroll to position [52, 0]
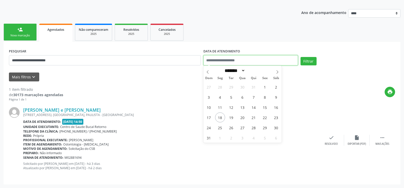
click at [300, 57] on button "Filtrar" at bounding box center [308, 61] width 16 height 9
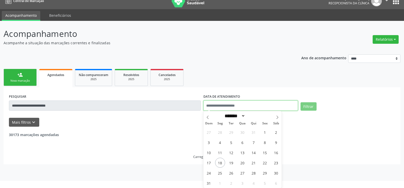
scroll to position [7, 0]
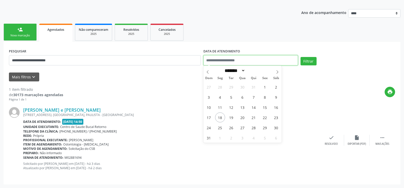
click at [300, 57] on button "Filtrar" at bounding box center [308, 61] width 16 height 9
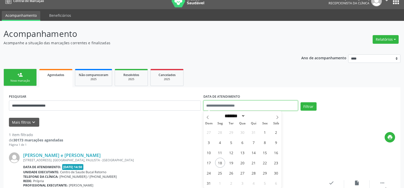
scroll to position [52, 0]
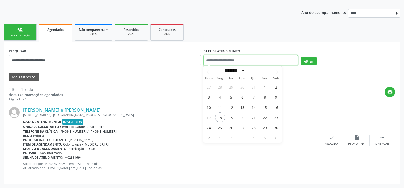
click at [300, 57] on button "Filtrar" at bounding box center [308, 61] width 16 height 9
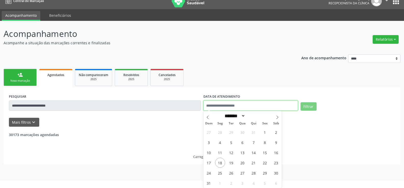
scroll to position [52, 0]
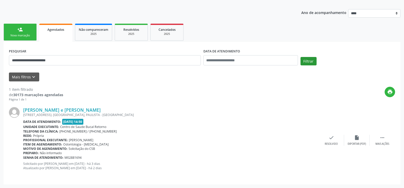
drag, startPoint x: 318, startPoint y: 63, endPoint x: 311, endPoint y: 65, distance: 7.4
click at [318, 64] on div "Filtrar" at bounding box center [347, 63] width 97 height 12
click at [311, 65] on button "Filtrar" at bounding box center [308, 61] width 16 height 9
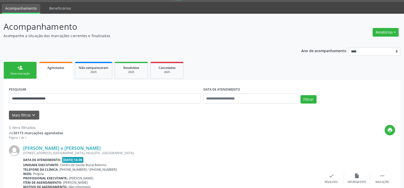
scroll to position [0, 0]
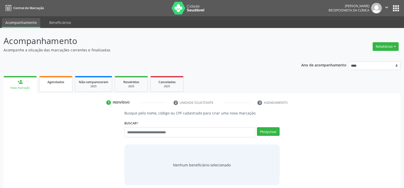
click at [60, 83] on span "Agendados" at bounding box center [55, 82] width 17 height 4
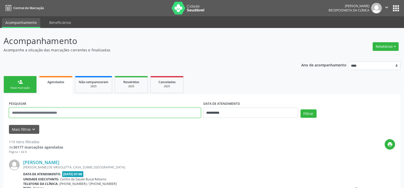
click at [55, 113] on input "text" at bounding box center [105, 113] width 192 height 10
click at [55, 112] on input "text" at bounding box center [105, 113] width 192 height 10
type input "**********"
click at [300, 110] on button "Filtrar" at bounding box center [308, 114] width 16 height 9
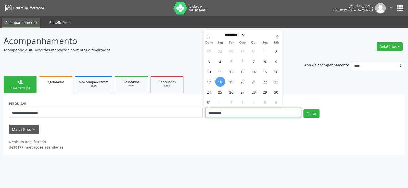
click at [228, 112] on input "**********" at bounding box center [253, 113] width 96 height 10
drag, startPoint x: 228, startPoint y: 112, endPoint x: 197, endPoint y: 114, distance: 31.4
click at [197, 114] on div "**********" at bounding box center [204, 111] width 392 height 22
click at [303, 110] on button "Filtrar" at bounding box center [311, 114] width 16 height 9
click at [306, 116] on button "Filtrar" at bounding box center [311, 114] width 16 height 9
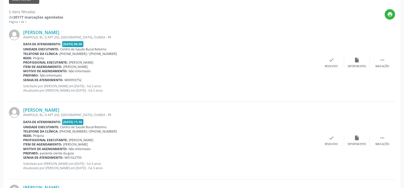
scroll to position [28, 0]
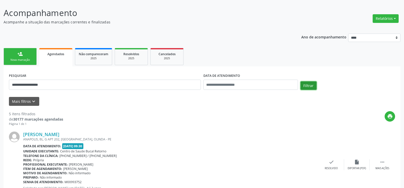
click at [305, 86] on button "Filtrar" at bounding box center [308, 86] width 16 height 9
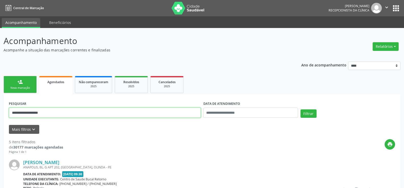
drag, startPoint x: 61, startPoint y: 115, endPoint x: 12, endPoint y: 115, distance: 49.4
click at [12, 115] on input "**********" at bounding box center [105, 113] width 192 height 10
type input "**********"
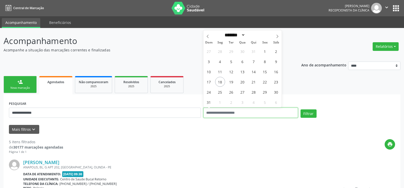
click at [300, 110] on button "Filtrar" at bounding box center [308, 114] width 16 height 9
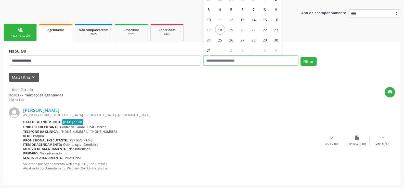
scroll to position [52, 0]
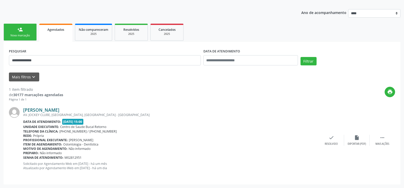
click at [40, 111] on link "Veronica Zorina Santiago Cunha" at bounding box center [41, 110] width 36 height 6
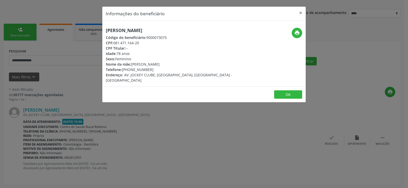
click at [118, 125] on div "Informações do beneficiário × Veronica Zorina Santiago Cunha Código do benefici…" at bounding box center [204, 94] width 408 height 188
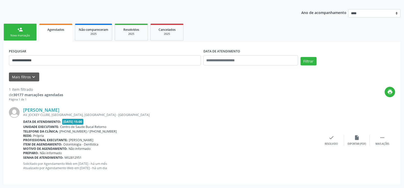
click at [30, 37] on div "Nova marcação" at bounding box center [19, 36] width 25 height 4
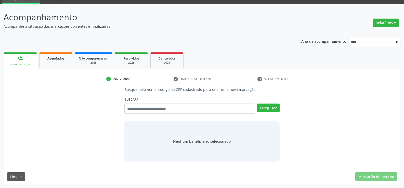
scroll to position [24, 0]
click at [50, 52] on link "Agendados" at bounding box center [55, 60] width 33 height 16
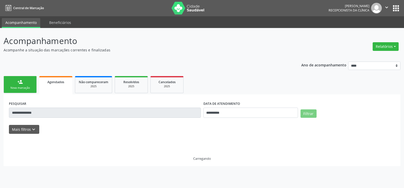
scroll to position [0, 0]
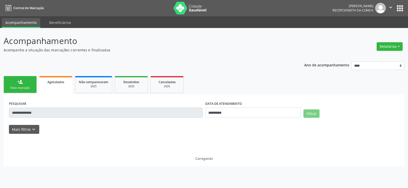
click at [57, 65] on div "**********" at bounding box center [204, 112] width 401 height 108
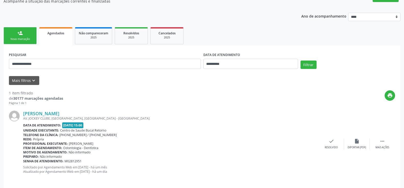
scroll to position [52, 0]
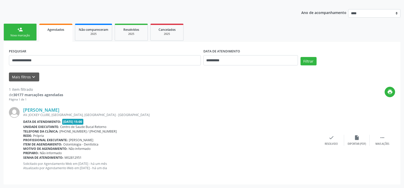
click at [26, 34] on div "Nova marcação" at bounding box center [19, 36] width 25 height 4
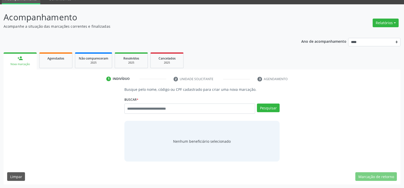
scroll to position [24, 0]
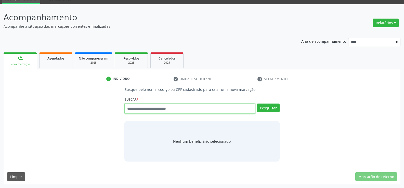
click at [137, 110] on input "text" at bounding box center [189, 109] width 131 height 10
type input "**********"
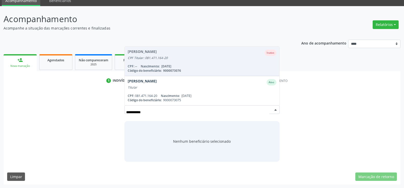
scroll to position [22, 0]
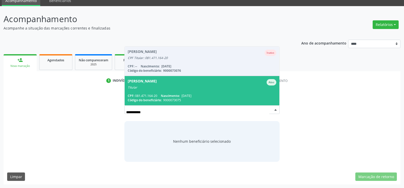
click at [148, 93] on span "Veronica Zorina Santiago Cunha Ativo Titular CPF: 081.471.164-20 Nascimento: 16…" at bounding box center [202, 90] width 155 height 29
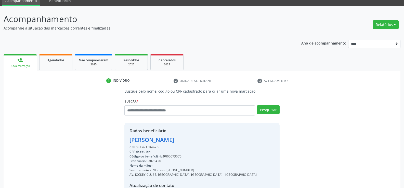
drag, startPoint x: 162, startPoint y: 147, endPoint x: 123, endPoint y: 144, distance: 39.6
click at [123, 144] on div "Busque pelo nome, código ou CPF cadastrado para criar uma nova marcação. Buscar…" at bounding box center [202, 155] width 162 height 132
copy div "Veronica Zorina Santiago Cunha CPF: 081.471.164-20"
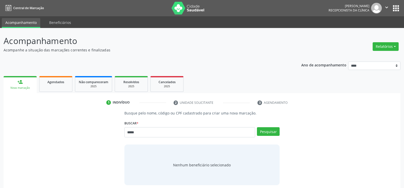
type input "******"
drag, startPoint x: 142, startPoint y: 134, endPoint x: 121, endPoint y: 134, distance: 21.4
click at [121, 134] on div "Busque pelo nome, código ou CPF cadastrado para criar uma nova marcação. [GEOGR…" at bounding box center [202, 148] width 162 height 75
click at [135, 134] on input "text" at bounding box center [189, 132] width 131 height 10
type input "**********"
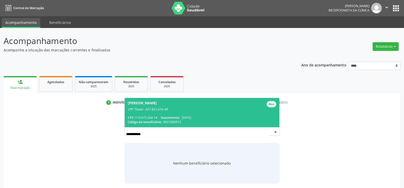
click at [171, 109] on div "CPF Titular: 437.821.674-49" at bounding box center [202, 110] width 149 height 4
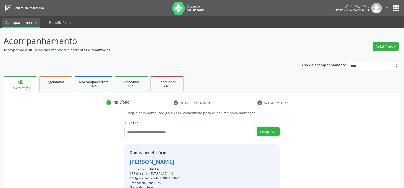
drag, startPoint x: 159, startPoint y: 170, endPoint x: 128, endPoint y: 165, distance: 31.9
copy div "[PERSON_NAME] CPF: 173.673.264-14"
click at [387, 46] on button "Relatórios" at bounding box center [386, 46] width 26 height 9
click at [369, 59] on link "Agendamentos" at bounding box center [371, 57] width 55 height 7
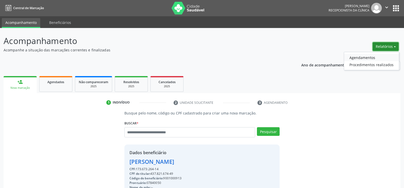
select select "*"
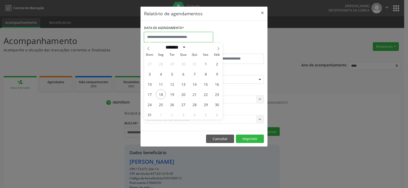
click at [175, 36] on input "text" at bounding box center [178, 37] width 69 height 10
click at [163, 95] on span "18" at bounding box center [161, 94] width 10 height 10
type input "**********"
click at [163, 95] on span "18" at bounding box center [161, 94] width 10 height 10
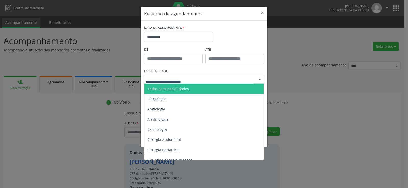
click at [165, 91] on span "Todas as especialidades" at bounding box center [168, 88] width 42 height 5
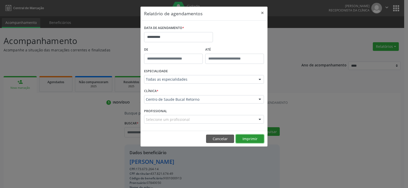
click at [249, 140] on button "Imprimir" at bounding box center [250, 139] width 28 height 9
click at [238, 138] on button "Imprimir" at bounding box center [250, 139] width 28 height 9
click at [215, 141] on button "Cancelar" at bounding box center [220, 139] width 28 height 9
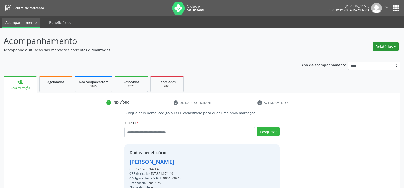
click at [380, 46] on button "Relatórios" at bounding box center [386, 46] width 26 height 9
click at [361, 59] on link "Agendamentos" at bounding box center [371, 57] width 55 height 7
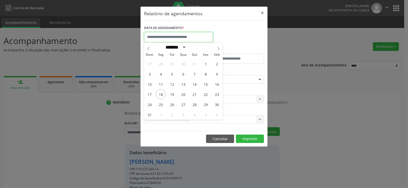
click at [190, 42] on body "Central de Marcação Andressa Karina do Nascimento Gerra Recepcionista da clínic…" at bounding box center [204, 94] width 408 height 188
click at [158, 97] on span "18" at bounding box center [161, 94] width 10 height 10
type input "**********"
click at [158, 97] on span "18" at bounding box center [161, 94] width 10 height 10
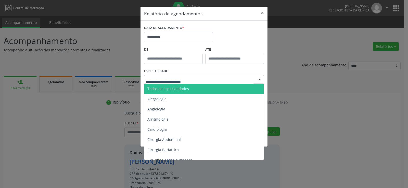
click at [156, 89] on span "Todas as especialidades" at bounding box center [168, 88] width 42 height 5
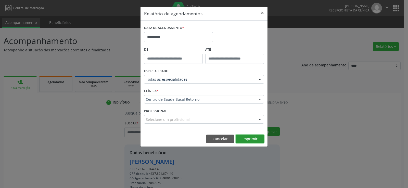
click at [246, 139] on button "Imprimir" at bounding box center [250, 139] width 28 height 9
click at [215, 141] on button "Cancelar" at bounding box center [220, 139] width 28 height 9
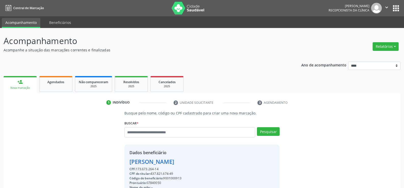
click at [141, 121] on div "Buscar * Katherine Wanderley Estanislau da Costa Katherine Wanderley Estanislau…" at bounding box center [201, 131] width 155 height 22
click at [140, 127] on div "Buscar * Katherine Wanderley Estanislau da Costa Katherine Wanderley Estanislau…" at bounding box center [201, 131] width 155 height 22
click at [139, 136] on input "text" at bounding box center [189, 132] width 131 height 10
type input "**********"
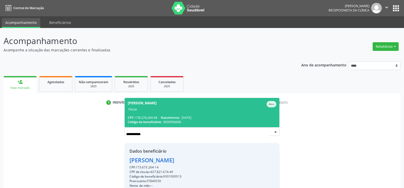
click at [267, 130] on input "**********" at bounding box center [197, 134] width 143 height 10
click at [189, 109] on div "Titular" at bounding box center [202, 110] width 149 height 4
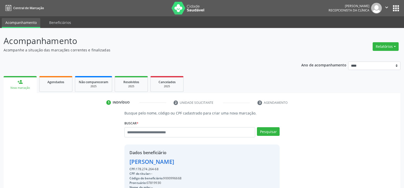
drag, startPoint x: 162, startPoint y: 168, endPoint x: 129, endPoint y: 162, distance: 34.1
copy div "Maria Cristina Diniz Ribeiro CPF: 178.274.264-68"
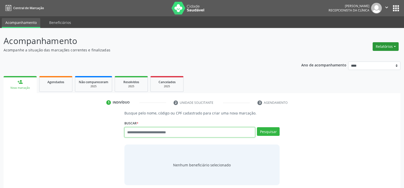
click at [379, 49] on button "Relatórios" at bounding box center [386, 46] width 26 height 9
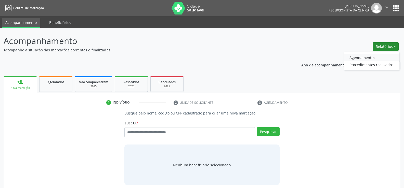
click at [351, 58] on link "Agendamentos" at bounding box center [371, 57] width 55 height 7
select select "*"
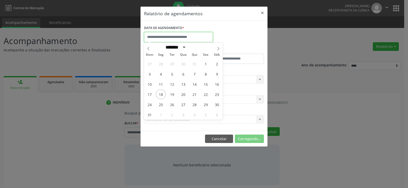
click at [174, 39] on input "text" at bounding box center [178, 37] width 69 height 10
click at [173, 117] on span "2" at bounding box center [172, 115] width 10 height 10
type input "**********"
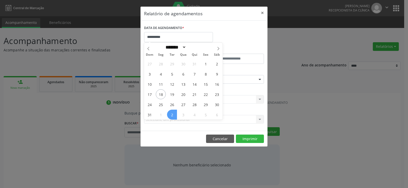
click at [174, 117] on span "2" at bounding box center [172, 115] width 10 height 10
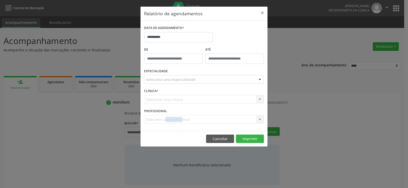
click at [174, 117] on div "Selecione um profissional Nenhum resultado encontrado para: " " Não há nenhuma …" at bounding box center [204, 119] width 120 height 9
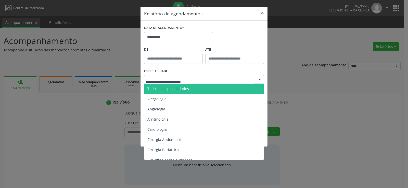
click at [170, 83] on div at bounding box center [204, 79] width 120 height 9
click at [169, 85] on span "Todas as especialidades" at bounding box center [204, 89] width 120 height 10
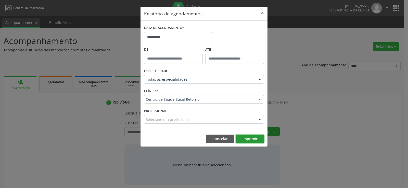
click at [239, 136] on button "Imprimir" at bounding box center [250, 139] width 28 height 9
click at [229, 142] on button "Cancelar" at bounding box center [220, 139] width 28 height 9
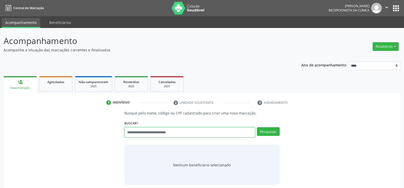
click at [145, 132] on input "text" at bounding box center [189, 132] width 131 height 10
type input "**********"
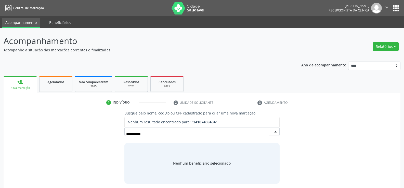
drag, startPoint x: 163, startPoint y: 134, endPoint x: 103, endPoint y: 135, distance: 60.2
click at [103, 135] on div "**********" at bounding box center [202, 147] width 390 height 73
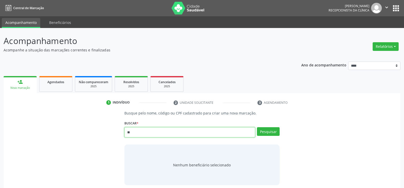
type input "*"
type input "**********"
click at [44, 86] on link "Agendados" at bounding box center [55, 84] width 33 height 16
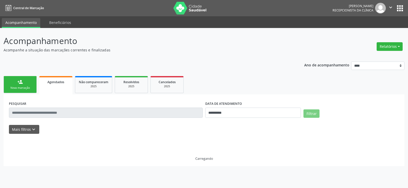
click at [30, 91] on link "person_add Nova marcação" at bounding box center [20, 84] width 33 height 17
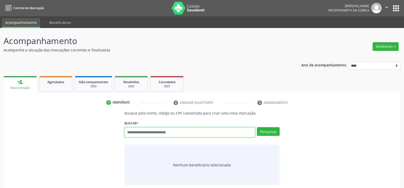
click at [150, 136] on input "text" at bounding box center [189, 132] width 131 height 10
type input "**********"
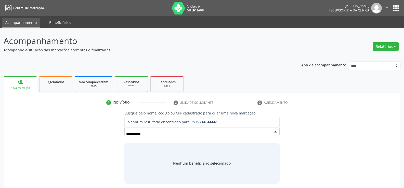
drag, startPoint x: 147, startPoint y: 134, endPoint x: 101, endPoint y: 135, distance: 45.4
click at [101, 135] on div "**********" at bounding box center [202, 147] width 390 height 73
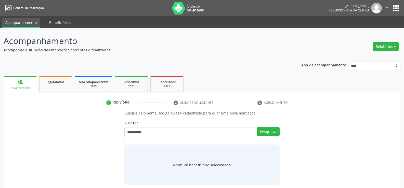
type input "**********"
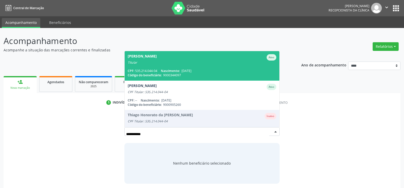
click at [146, 72] on div "CPF: 535.214.044-04 Nascimento: [DATE]" at bounding box center [202, 71] width 149 height 4
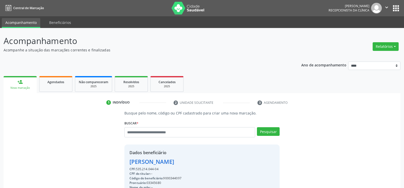
drag, startPoint x: 130, startPoint y: 161, endPoint x: 207, endPoint y: 163, distance: 77.5
copy div "[PERSON_NAME]"
click at [58, 82] on span "Agendados" at bounding box center [55, 82] width 17 height 4
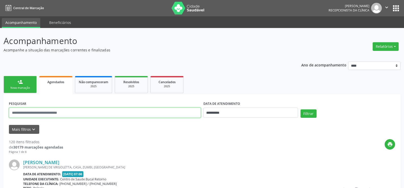
click at [66, 113] on input "text" at bounding box center [105, 113] width 192 height 10
paste input "**********"
type input "**********"
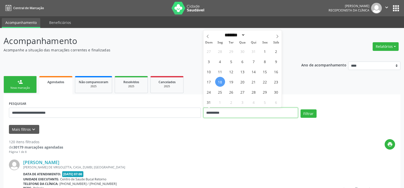
drag, startPoint x: 238, startPoint y: 118, endPoint x: 201, endPoint y: 119, distance: 37.7
click at [201, 119] on div "**********" at bounding box center [202, 111] width 389 height 22
click at [300, 110] on button "Filtrar" at bounding box center [308, 114] width 16 height 9
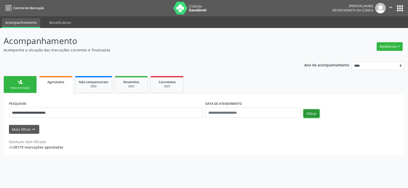
click at [314, 116] on button "Filtrar" at bounding box center [311, 114] width 16 height 9
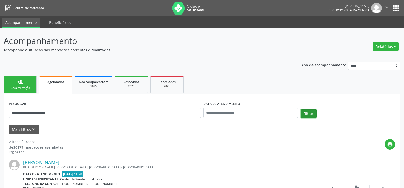
click at [314, 116] on button "Filtrar" at bounding box center [308, 114] width 16 height 9
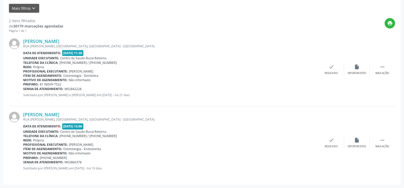
scroll to position [122, 0]
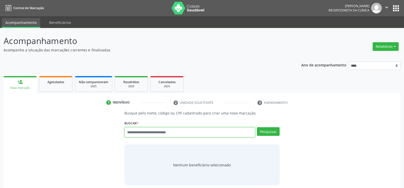
click at [142, 130] on input "text" at bounding box center [189, 132] width 131 height 10
paste input "**********"
type input "**********"
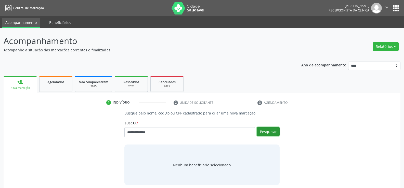
click at [272, 133] on button "Pesquisar" at bounding box center [268, 131] width 23 height 9
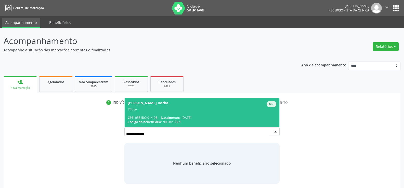
click at [240, 124] on div "Código do beneficiário: 9001013861" at bounding box center [202, 122] width 149 height 4
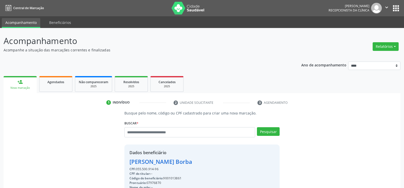
scroll to position [76, 0]
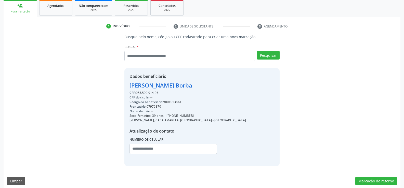
drag, startPoint x: 129, startPoint y: 86, endPoint x: 210, endPoint y: 86, distance: 80.8
click at [210, 86] on div "[PERSON_NAME] Borba" at bounding box center [187, 85] width 116 height 8
copy div "[PERSON_NAME] Borba"
drag, startPoint x: 173, startPoint y: 116, endPoint x: 196, endPoint y: 115, distance: 22.9
click at [196, 115] on div "Sexo Feminino, 39 anos - [PHONE_NUMBER]" at bounding box center [187, 116] width 116 height 5
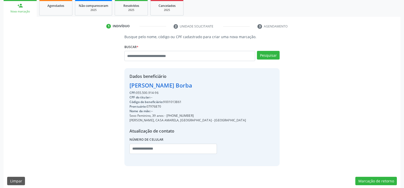
copy div "99683-8973"
click at [184, 56] on input "text" at bounding box center [189, 56] width 131 height 10
click at [154, 56] on input "text" at bounding box center [189, 56] width 131 height 10
type input "**********"
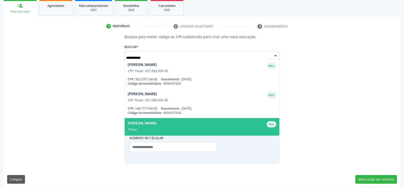
click at [160, 128] on div "Titular" at bounding box center [202, 130] width 149 height 4
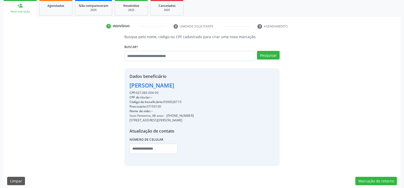
drag, startPoint x: 131, startPoint y: 85, endPoint x: 192, endPoint y: 92, distance: 61.6
click at [192, 92] on div "Dados beneficiário [PERSON_NAME] CPF: 027.083.004-90 CPF do titular: -- Código …" at bounding box center [161, 117] width 64 height 88
copy div "[PERSON_NAME] CPF: 027.083.004-90"
click at [143, 54] on input "text" at bounding box center [189, 56] width 131 height 10
paste input "**********"
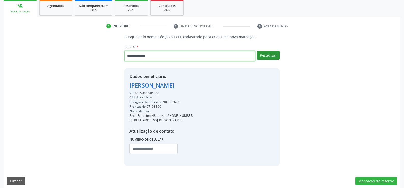
type input "**********"
click at [266, 55] on button "Pesquisar" at bounding box center [268, 55] width 23 height 9
type input "**********"
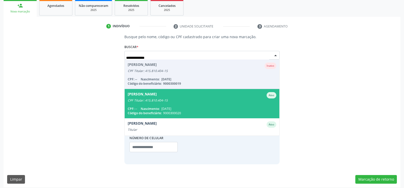
scroll to position [12, 0]
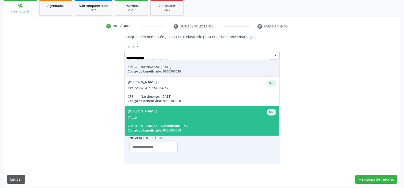
click at [184, 111] on div "[PERSON_NAME]" at bounding box center [202, 112] width 149 height 6
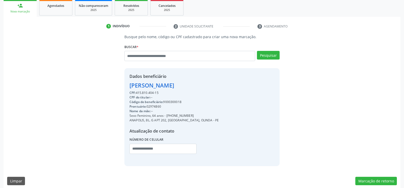
drag, startPoint x: 129, startPoint y: 86, endPoint x: 222, endPoint y: 83, distance: 92.8
click at [222, 83] on div "Dados beneficiário [PERSON_NAME] CPF: 415.810.404-15 CPF do titular: -- Código …" at bounding box center [201, 117] width 155 height 98
copy div "[PERSON_NAME]"
drag, startPoint x: 173, startPoint y: 115, endPoint x: 225, endPoint y: 113, distance: 52.0
click at [225, 113] on div "Dados beneficiário [PERSON_NAME] CPF: 415.810.404-15 CPF do titular: -- Código …" at bounding box center [201, 117] width 155 height 98
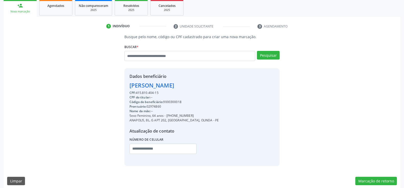
click at [203, 119] on div "ANAPOLIS, BL. G APT 202, [GEOGRAPHIC_DATA], OLINDA - PE" at bounding box center [173, 120] width 89 height 5
drag, startPoint x: 173, startPoint y: 116, endPoint x: 227, endPoint y: 117, distance: 54.0
click at [227, 117] on div "Dados beneficiário [PERSON_NAME] CPF: 415.810.404-15 CPF do titular: -- Código …" at bounding box center [201, 117] width 155 height 98
copy div "98542-7617"
click at [138, 55] on input "text" at bounding box center [189, 56] width 131 height 10
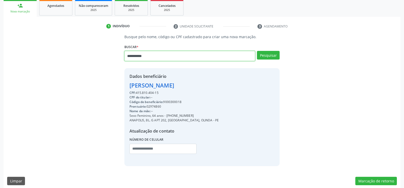
type input "**********"
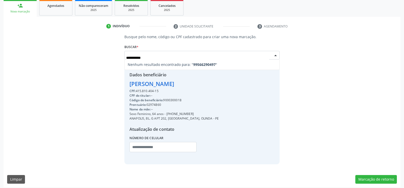
scroll to position [0, 0]
drag, startPoint x: 159, startPoint y: 57, endPoint x: 93, endPoint y: 60, distance: 66.6
click at [93, 60] on div "**********" at bounding box center [202, 99] width 390 height 130
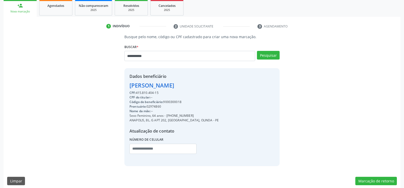
type input "**********"
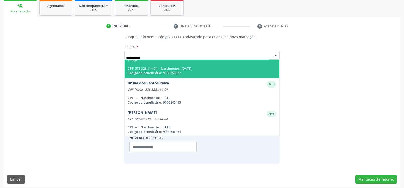
scroll to position [41, 0]
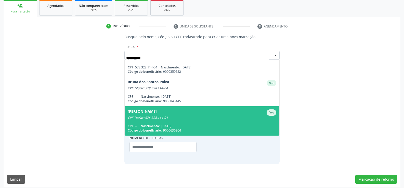
click at [163, 116] on div "CPF Titular: 578.328.114-04" at bounding box center [202, 118] width 149 height 4
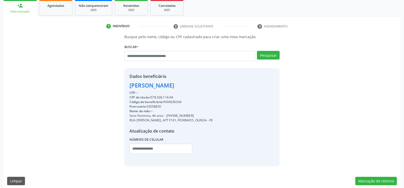
drag, startPoint x: 130, startPoint y: 85, endPoint x: 196, endPoint y: 97, distance: 67.2
click at [196, 97] on div "Dados beneficiário [PERSON_NAME] CPF: -- CPF do titular: 578.328.114-04 Código …" at bounding box center [171, 117] width 84 height 88
copy div "[PERSON_NAME] CPF: -- CPF do titular: 578.328.114-04"
click at [168, 56] on input "text" at bounding box center [189, 56] width 131 height 10
type input "**********"
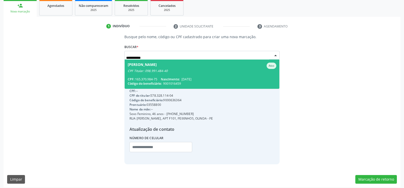
scroll to position [0, 0]
click at [149, 80] on div "CPF: 165.370.984-75 Nascimento: [DATE]" at bounding box center [202, 79] width 149 height 4
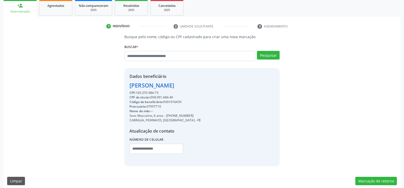
drag, startPoint x: 129, startPoint y: 86, endPoint x: 183, endPoint y: 92, distance: 54.9
click at [183, 92] on div "Dados beneficiário [PERSON_NAME] CPF: 165.370.984-75 CPF do titular: 098.991.48…" at bounding box center [201, 117] width 155 height 98
copy div "[PERSON_NAME] CPF: 165.370.984-75"
click at [147, 56] on input "text" at bounding box center [189, 56] width 131 height 10
type input "**********"
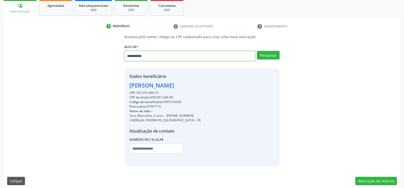
type input "**********"
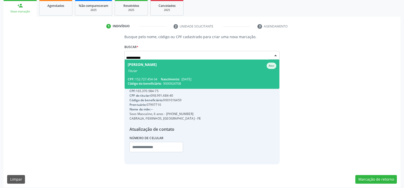
click at [160, 72] on div "Titular" at bounding box center [202, 71] width 149 height 4
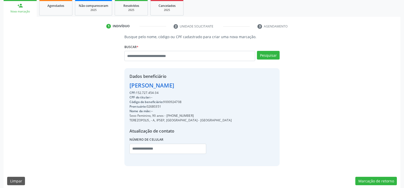
drag, startPoint x: 129, startPoint y: 87, endPoint x: 206, endPoint y: 87, distance: 77.0
click at [206, 87] on div "Dados beneficiário [PERSON_NAME] CPF: 152.727.454-34 CPF do titular: -- Código …" at bounding box center [201, 117] width 155 height 98
copy div "[PERSON_NAME]"
click at [57, 4] on span "Agendados" at bounding box center [55, 6] width 17 height 4
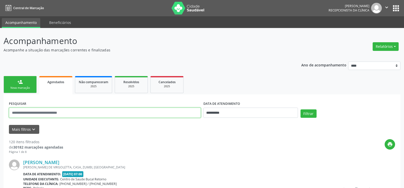
click at [17, 112] on input "text" at bounding box center [105, 113] width 192 height 10
paste input "**********"
type input "**********"
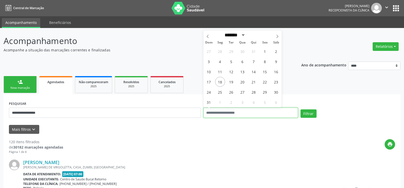
click at [300, 110] on button "Filtrar" at bounding box center [308, 114] width 16 height 9
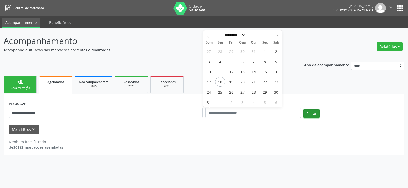
click at [307, 111] on button "Filtrar" at bounding box center [311, 114] width 16 height 9
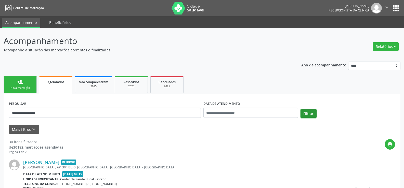
click at [314, 113] on button "Filtrar" at bounding box center [308, 114] width 16 height 9
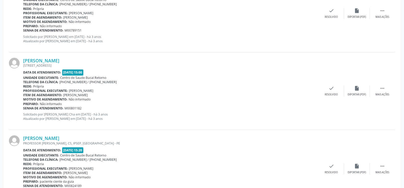
scroll to position [1157, 0]
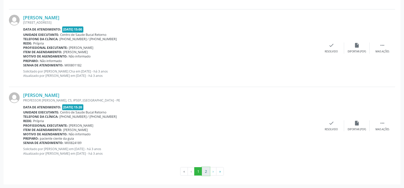
click at [207, 174] on button "2" at bounding box center [206, 171] width 8 height 9
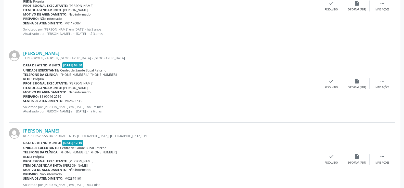
scroll to position [991, 0]
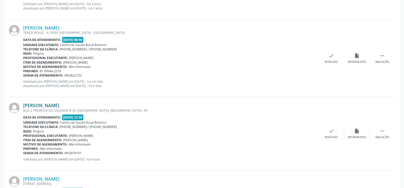
click at [50, 107] on link "Ana Maria da Silva" at bounding box center [41, 106] width 36 height 6
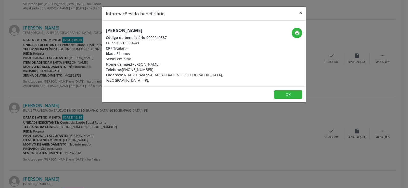
click at [303, 15] on button "×" at bounding box center [300, 13] width 10 height 12
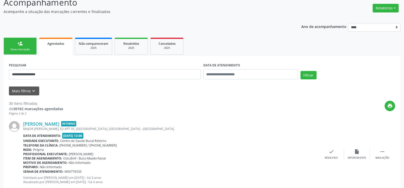
scroll to position [0, 0]
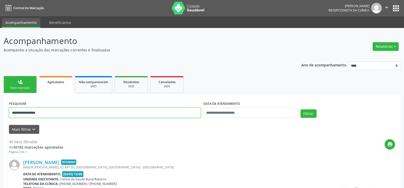
drag, startPoint x: 46, startPoint y: 113, endPoint x: 0, endPoint y: 114, distance: 45.9
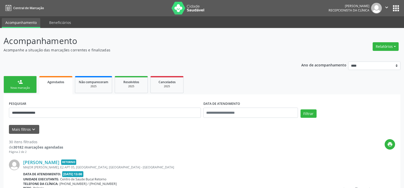
click at [17, 86] on link "person_add Nova marcação" at bounding box center [20, 84] width 33 height 17
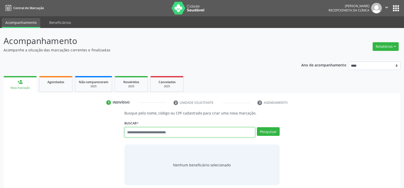
click at [136, 134] on input "text" at bounding box center [189, 132] width 131 height 10
paste input "**********"
type input "**********"
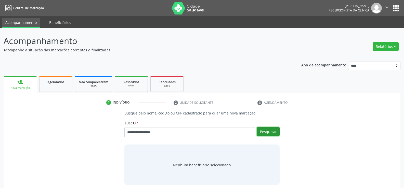
click at [271, 131] on button "Pesquisar" at bounding box center [268, 131] width 23 height 9
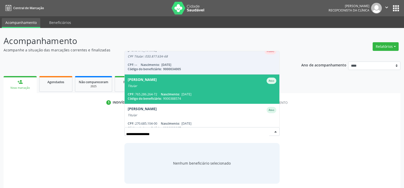
scroll to position [248, 0]
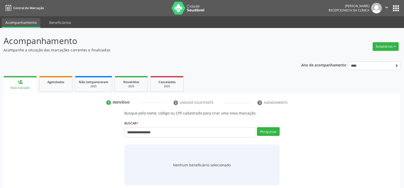
click at [73, 120] on div "**********" at bounding box center [202, 148] width 390 height 75
drag, startPoint x: 164, startPoint y: 134, endPoint x: 105, endPoint y: 132, distance: 59.1
click at [105, 132] on div "**********" at bounding box center [202, 148] width 390 height 75
type input "**********"
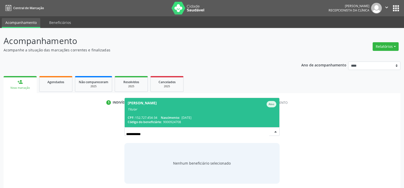
click at [162, 115] on span "Ana Maria da Silva Ativo Titular CPF: 152.727.454-34 Nascimento: 15/05/1935 Cód…" at bounding box center [202, 112] width 155 height 29
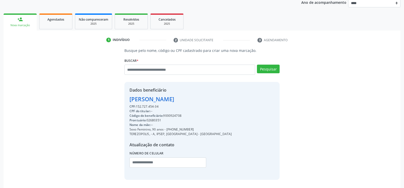
scroll to position [81, 0]
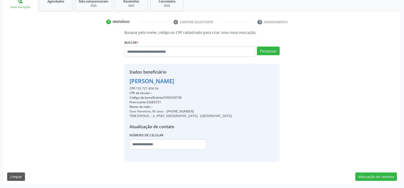
drag, startPoint x: 130, startPoint y: 80, endPoint x: 233, endPoint y: 80, distance: 102.7
click at [233, 80] on div "Dados beneficiário Ana Maria da Silva CPF: 152.727.454-34 CPF do titular: -- Có…" at bounding box center [201, 113] width 155 height 98
copy div "Ana Maria da Silva"
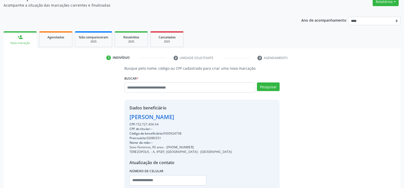
scroll to position [30, 0]
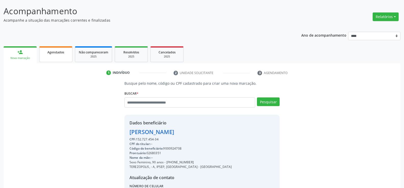
click at [45, 57] on link "Agendados" at bounding box center [55, 54] width 33 height 16
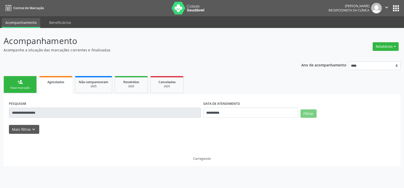
scroll to position [0, 0]
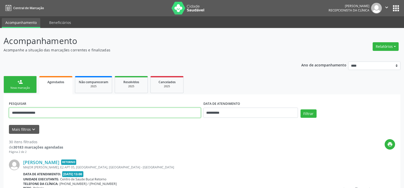
click at [27, 114] on input "**********" at bounding box center [105, 113] width 192 height 10
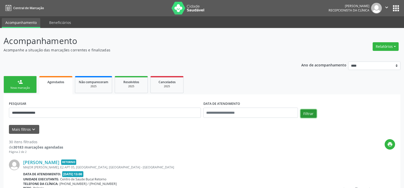
click at [312, 115] on button "Filtrar" at bounding box center [308, 114] width 16 height 9
click at [307, 112] on button "Filtrar" at bounding box center [308, 114] width 16 height 9
click at [31, 85] on link "person_add Nova marcação" at bounding box center [20, 84] width 33 height 17
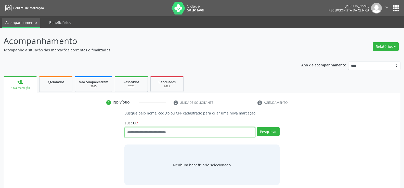
click at [148, 134] on input "text" at bounding box center [189, 132] width 131 height 10
type input "**********"
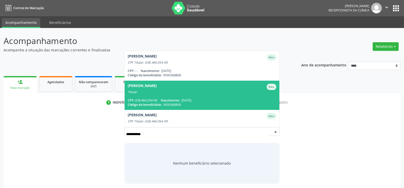
click at [157, 88] on div "[PERSON_NAME]" at bounding box center [142, 87] width 29 height 6
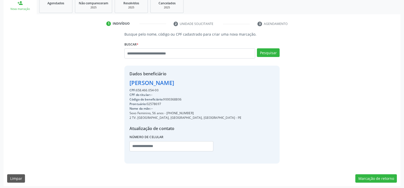
scroll to position [81, 0]
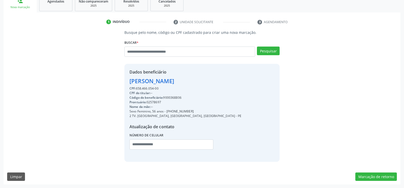
drag, startPoint x: 130, startPoint y: 83, endPoint x: 249, endPoint y: 85, distance: 119.0
click at [249, 85] on div "Dados beneficiário [PERSON_NAME] CPF: 658.466.054-00 CPF do titular: -- Código …" at bounding box center [201, 113] width 155 height 98
copy div "[PERSON_NAME]"
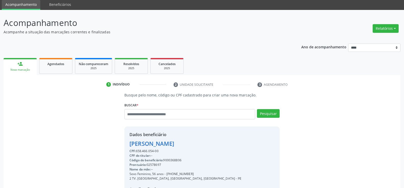
scroll to position [4, 0]
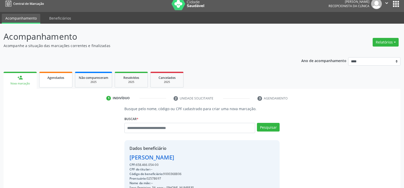
click at [56, 84] on link "Agendados" at bounding box center [55, 80] width 33 height 16
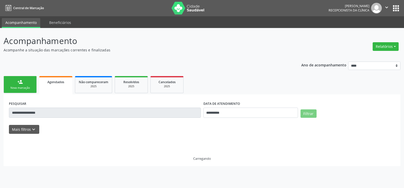
scroll to position [0, 0]
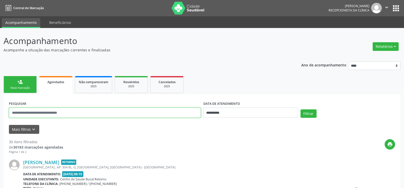
click at [34, 114] on input "text" at bounding box center [105, 113] width 192 height 10
paste input "**********"
type input "**********"
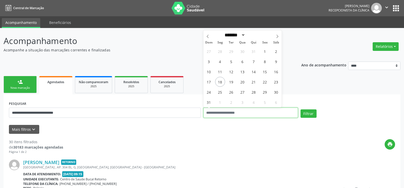
click at [300, 110] on button "Filtrar" at bounding box center [308, 114] width 16 height 9
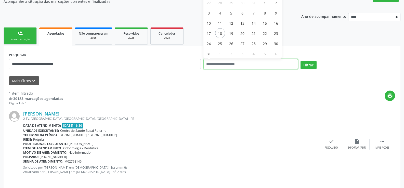
scroll to position [52, 0]
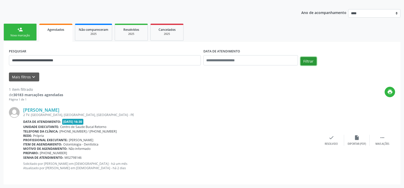
click at [312, 58] on button "Filtrar" at bounding box center [308, 61] width 16 height 9
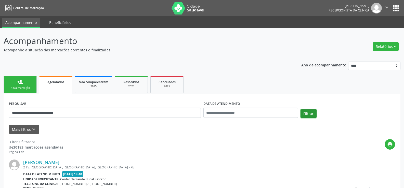
click at [311, 113] on button "Filtrar" at bounding box center [308, 114] width 16 height 9
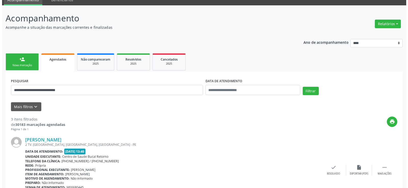
scroll to position [204, 0]
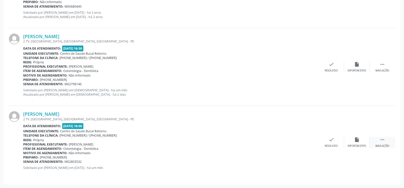
click at [379, 144] on div " Mais ações" at bounding box center [382, 142] width 25 height 11
click at [339, 140] on div "cancel Cancelar" at bounding box center [331, 142] width 25 height 11
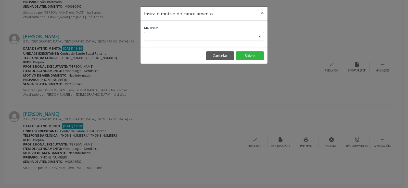
click at [169, 35] on div "Escolha o motivo" at bounding box center [204, 36] width 120 height 9
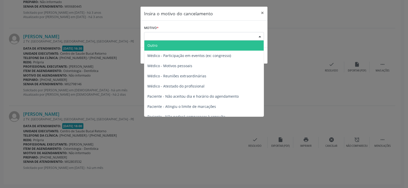
click at [170, 44] on span "Outro" at bounding box center [203, 46] width 119 height 10
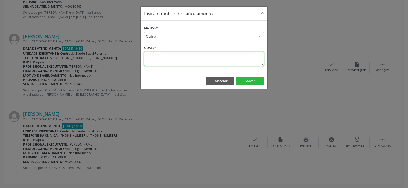
click at [166, 55] on textarea at bounding box center [204, 59] width 120 height 14
type textarea "**********"
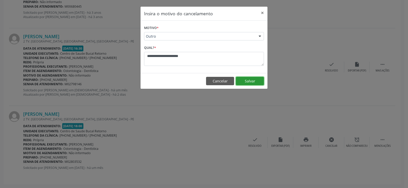
click at [255, 81] on button "Salvar" at bounding box center [250, 81] width 28 height 9
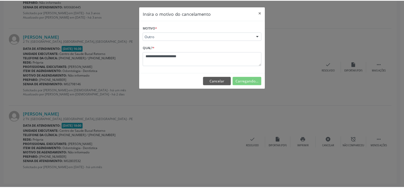
scroll to position [0, 0]
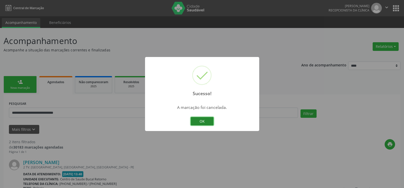
click at [205, 120] on button "OK" at bounding box center [202, 121] width 23 height 9
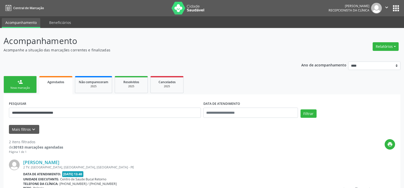
click at [22, 83] on div "person_add" at bounding box center [20, 82] width 6 height 6
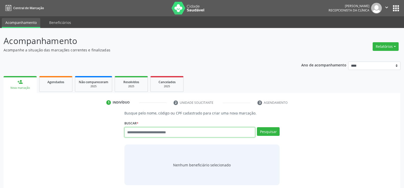
click at [179, 132] on input "text" at bounding box center [189, 132] width 131 height 10
paste input "**********"
type input "**********"
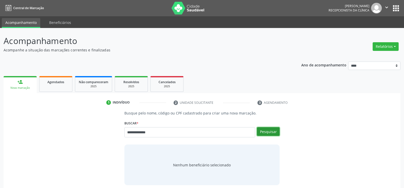
click at [264, 130] on button "Pesquisar" at bounding box center [268, 131] width 23 height 9
type input "**********"
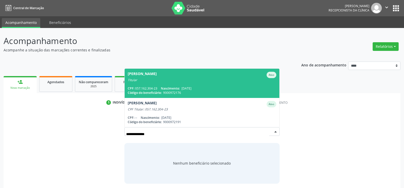
click at [189, 84] on span "Josias de Souza Ramos Ativo Titular CPF: 057.162.304-23 Nascimento: 05/05/1985 …" at bounding box center [202, 83] width 155 height 29
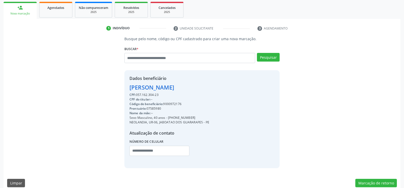
scroll to position [76, 0]
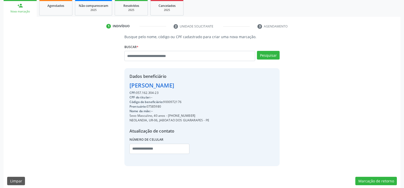
drag, startPoint x: 127, startPoint y: 85, endPoint x: 203, endPoint y: 88, distance: 75.2
click at [203, 88] on div "Dados beneficiário Josias de Souza Ramos CPF: 057.162.304-23 CPF do titular: --…" at bounding box center [201, 117] width 155 height 98
drag, startPoint x: 174, startPoint y: 117, endPoint x: 200, endPoint y: 115, distance: 26.6
click at [200, 115] on div "Sexo Masculino, 40 anos - (81) 99996-2152" at bounding box center [169, 116] width 80 height 5
click at [161, 59] on input "text" at bounding box center [189, 56] width 131 height 10
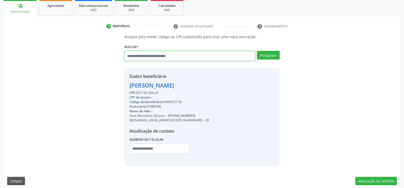
paste input "**********"
type input "**********"
click at [52, 4] on span "Agendados" at bounding box center [55, 6] width 17 height 4
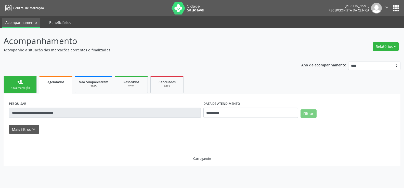
scroll to position [0, 0]
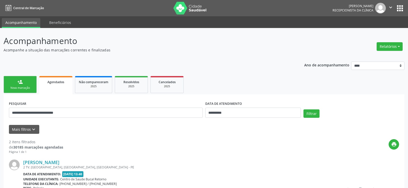
click at [46, 113] on input "**********" at bounding box center [106, 113] width 194 height 10
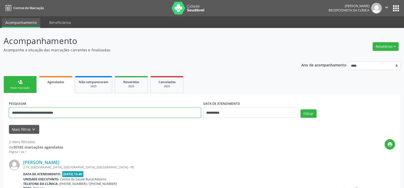
click at [46, 113] on input "**********" at bounding box center [105, 113] width 192 height 10
paste input "text"
type input "**********"
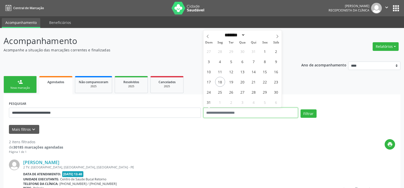
click at [300, 110] on button "Filtrar" at bounding box center [308, 114] width 16 height 9
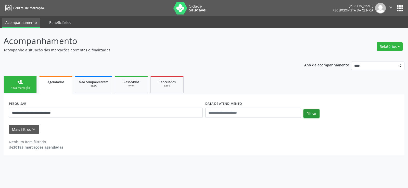
click at [310, 116] on button "Filtrar" at bounding box center [311, 114] width 16 height 9
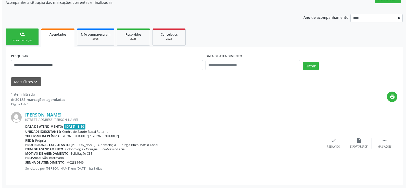
scroll to position [48, 0]
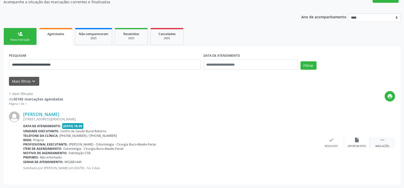
click at [385, 143] on icon "" at bounding box center [382, 140] width 6 height 6
click at [333, 143] on div "cancel Cancelar" at bounding box center [331, 142] width 25 height 11
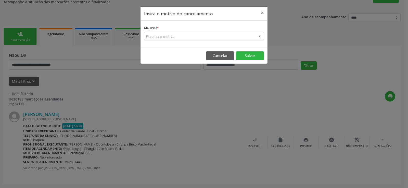
click at [163, 34] on div "Escolha o motivo" at bounding box center [204, 36] width 120 height 9
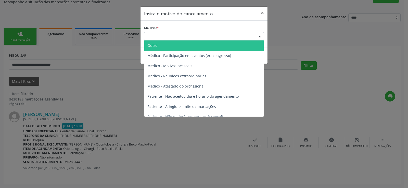
click at [176, 48] on span "Outro" at bounding box center [203, 46] width 119 height 10
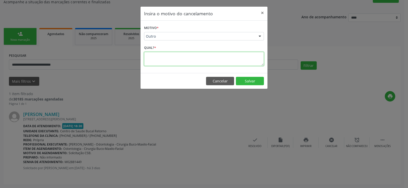
click at [167, 60] on textarea at bounding box center [204, 59] width 120 height 14
type textarea "**********"
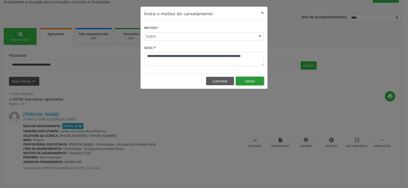
click at [247, 81] on button "Salvar" at bounding box center [250, 81] width 28 height 9
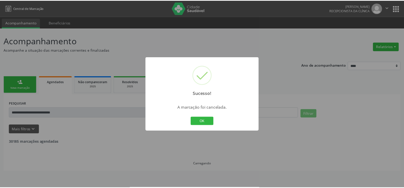
scroll to position [0, 0]
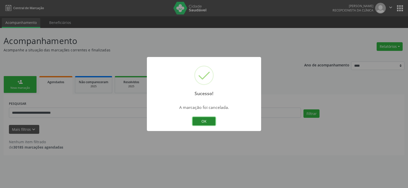
click at [206, 122] on button "OK" at bounding box center [203, 121] width 23 height 9
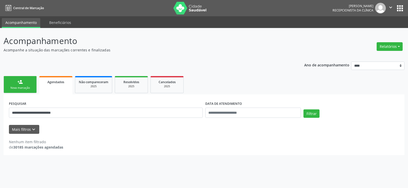
click at [12, 80] on link "person_add Nova marcação" at bounding box center [20, 84] width 33 height 17
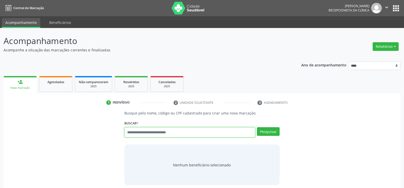
click at [139, 132] on input "text" at bounding box center [189, 132] width 131 height 10
paste input "**********"
type input "**********"
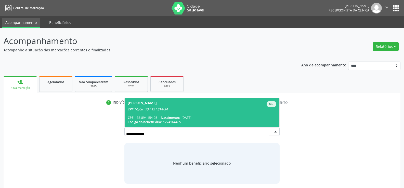
click at [144, 108] on div "CPF Titular: 734.951.314-34" at bounding box center [202, 110] width 149 height 4
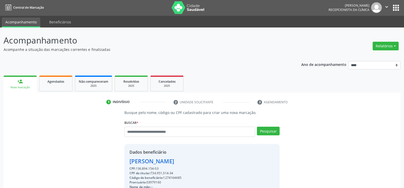
scroll to position [81, 0]
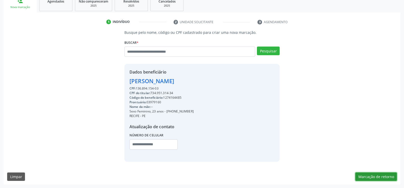
click at [385, 175] on button "Marcação de retorno" at bounding box center [376, 177] width 42 height 9
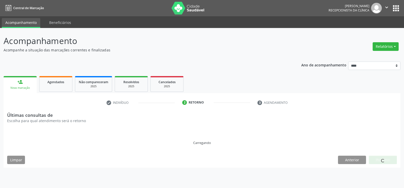
scroll to position [0, 0]
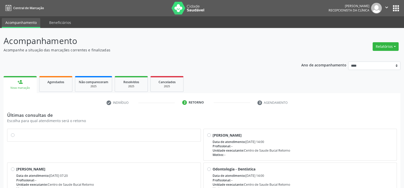
click at [16, 133] on label at bounding box center [106, 133] width 181 height 0
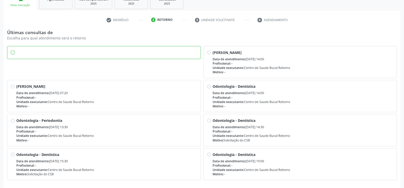
scroll to position [103, 0]
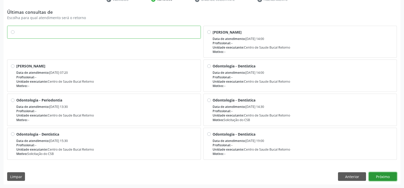
click at [379, 177] on button "Próximo" at bounding box center [383, 177] width 28 height 9
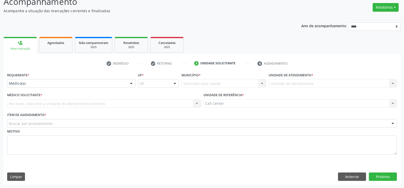
scroll to position [39, 0]
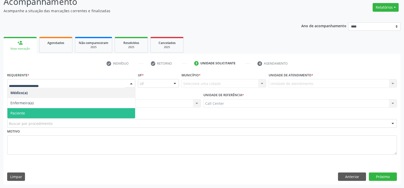
click at [35, 114] on span "Paciente" at bounding box center [71, 113] width 128 height 10
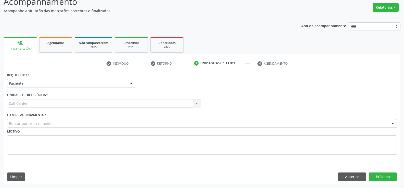
click at [57, 123] on div "Buscar por procedimento" at bounding box center [202, 123] width 390 height 9
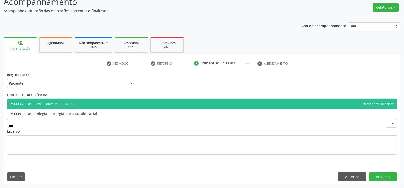
type input "****"
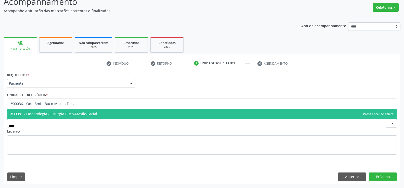
click at [77, 115] on span "#00081 - Odontologia - Cirurgia Buco-Maxilo-Facial" at bounding box center [53, 114] width 87 height 5
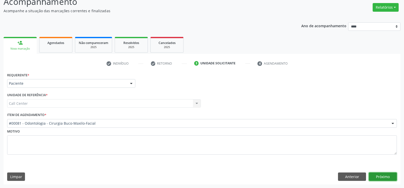
click at [383, 178] on button "Próximo" at bounding box center [383, 177] width 28 height 9
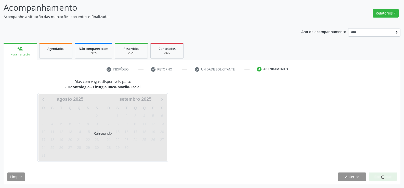
scroll to position [33, 0]
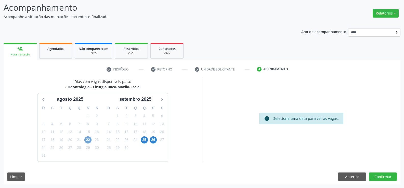
click at [87, 140] on span "22" at bounding box center [87, 140] width 7 height 7
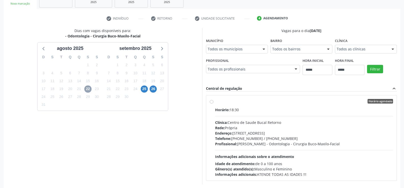
scroll to position [107, 0]
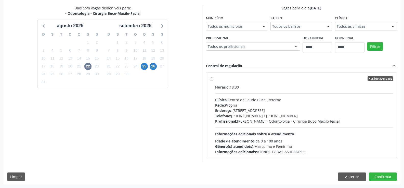
click at [215, 80] on label "Horário agendado Horário: 18:30 Clínica: Centro de Saude Bucal Retorno Rede: Pr…" at bounding box center [304, 115] width 178 height 78
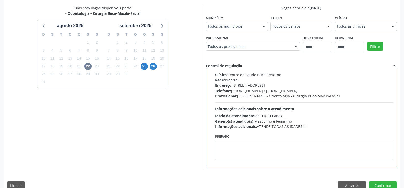
scroll to position [0, 0]
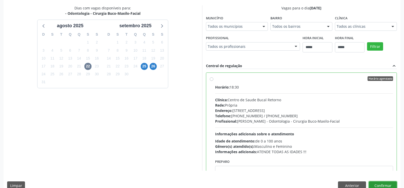
click at [384, 184] on button "Confirmar" at bounding box center [383, 186] width 28 height 9
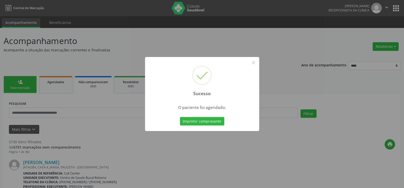
click at [165, 161] on div "Sucesso × O paciente foi agendado. Imprimir comprovante Cancel" at bounding box center [202, 94] width 404 height 188
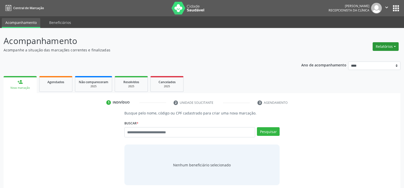
click at [386, 46] on button "Relatórios" at bounding box center [386, 46] width 26 height 9
click at [364, 59] on link "Agendamentos" at bounding box center [371, 57] width 55 height 7
select select "*"
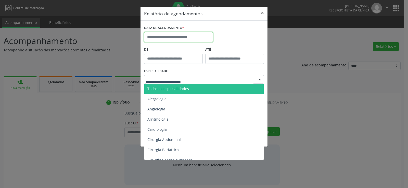
click at [176, 35] on input "text" at bounding box center [178, 37] width 69 height 10
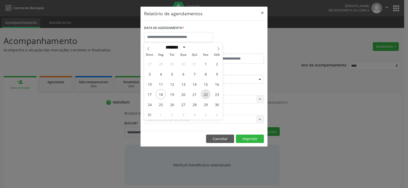
click at [206, 93] on span "22" at bounding box center [206, 94] width 10 height 10
type input "**********"
click at [206, 93] on span "22" at bounding box center [206, 94] width 10 height 10
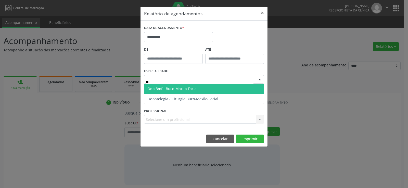
type input "***"
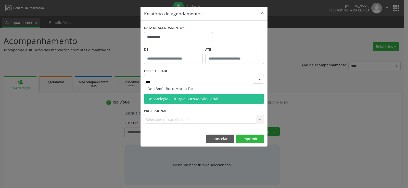
click at [175, 99] on span "Odontologia - Cirurgia Buco-Maxilo-Facial" at bounding box center [182, 99] width 71 height 5
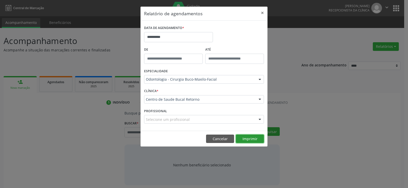
click at [252, 137] on button "Imprimir" at bounding box center [250, 139] width 28 height 9
click at [261, 12] on button "×" at bounding box center [262, 13] width 10 height 12
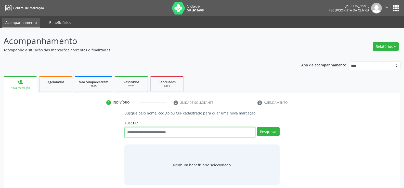
click at [163, 131] on input "text" at bounding box center [189, 132] width 131 height 10
paste input "**********"
type input "**********"
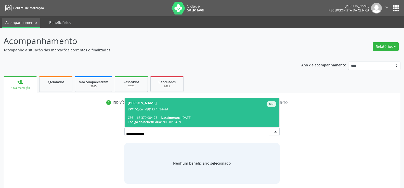
click at [160, 112] on span "[PERSON_NAME] Ativo CPF Titular: 098.991.484-40 CPF: 165.370.984-75 Nascimento:…" at bounding box center [202, 112] width 155 height 29
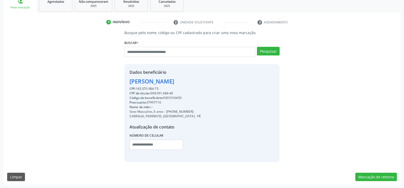
scroll to position [81, 0]
drag, startPoint x: 129, startPoint y: 81, endPoint x: 229, endPoint y: 82, distance: 99.9
click at [229, 82] on div "Dados beneficiário [PERSON_NAME] CPF: 165.370.984-75 CPF do titular: 098.991.48…" at bounding box center [201, 113] width 155 height 98
copy div "[PERSON_NAME]"
drag, startPoint x: 172, startPoint y: 112, endPoint x: 203, endPoint y: 111, distance: 31.4
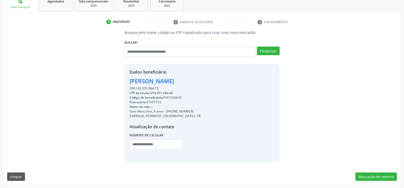
click at [201, 111] on div "Sexo Masculino, 6 anos - [PHONE_NUMBER]" at bounding box center [164, 111] width 71 height 5
copy div "99273-0652"
click at [133, 48] on input "text" at bounding box center [189, 52] width 131 height 10
paste input "**********"
type input "**********"
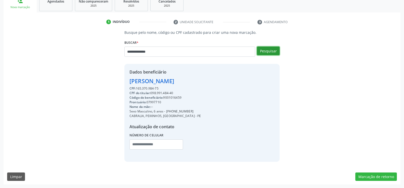
click at [272, 53] on button "Pesquisar" at bounding box center [268, 51] width 23 height 9
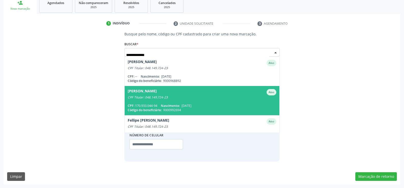
scroll to position [41, 0]
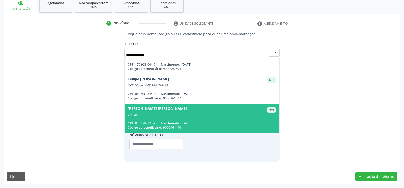
click at [187, 111] on div "[PERSON_NAME] [PERSON_NAME]" at bounding box center [157, 110] width 59 height 6
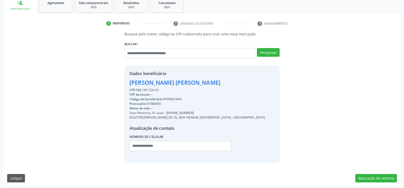
drag, startPoint x: 130, startPoint y: 82, endPoint x: 258, endPoint y: 78, distance: 128.0
click at [258, 78] on div "Dados beneficiário [PERSON_NAME] [PERSON_NAME] CPF: 048.149.724-23 CPF do titul…" at bounding box center [201, 114] width 155 height 98
copy div "[PERSON_NAME] [PERSON_NAME]"
drag, startPoint x: 173, startPoint y: 114, endPoint x: 194, endPoint y: 111, distance: 21.4
click at [194, 111] on div "Sexo Feminino, 41 anos - [PHONE_NUMBER]" at bounding box center [197, 113] width 136 height 5
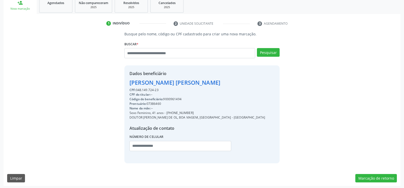
copy div "99862-3306"
click at [144, 52] on input "text" at bounding box center [189, 53] width 131 height 10
paste input "**********"
type input "**********"
click at [257, 48] on button "Pesquisar" at bounding box center [268, 52] width 23 height 9
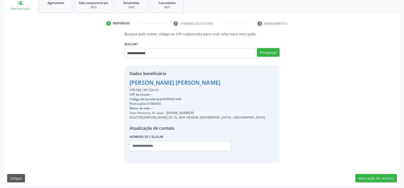
type input "**********"
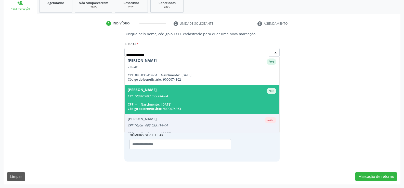
scroll to position [0, 0]
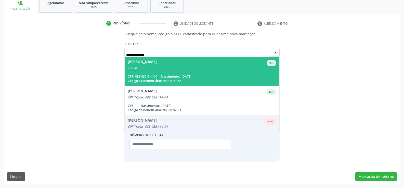
click at [157, 73] on span "[PERSON_NAME] Ativo Titular CPF: 083.035.414-04 Nascimento: [DATE] Código do be…" at bounding box center [202, 71] width 155 height 29
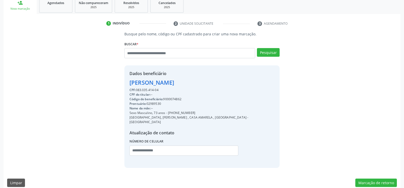
drag, startPoint x: 130, startPoint y: 84, endPoint x: 213, endPoint y: 86, distance: 83.1
click at [213, 86] on div "[PERSON_NAME]" at bounding box center [201, 82] width 145 height 8
copy div "[PERSON_NAME]"
drag, startPoint x: 175, startPoint y: 113, endPoint x: 203, endPoint y: 111, distance: 28.1
click at [203, 111] on div "Sexo Masculino, 73 anos - [PHONE_NUMBER]" at bounding box center [201, 113] width 145 height 5
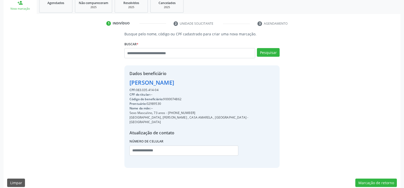
copy div "98562-5066"
click at [144, 54] on input "text" at bounding box center [189, 53] width 131 height 10
paste input "**********"
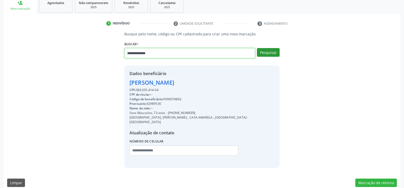
type input "**********"
click at [266, 56] on button "Pesquisar" at bounding box center [268, 52] width 23 height 9
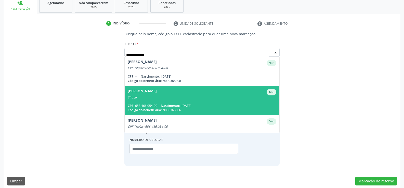
click at [205, 98] on div "Titular" at bounding box center [202, 98] width 149 height 4
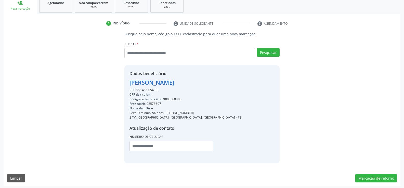
drag, startPoint x: 130, startPoint y: 84, endPoint x: 255, endPoint y: 82, distance: 124.9
click at [255, 82] on div "Dados beneficiário [PERSON_NAME] CPF: 658.466.054-00 CPF do titular: -- Código …" at bounding box center [201, 114] width 155 height 98
copy div "[PERSON_NAME]"
drag, startPoint x: 172, startPoint y: 112, endPoint x: 202, endPoint y: 113, distance: 29.6
click at [202, 113] on div "Sexo Feminino, 56 anos - [PHONE_NUMBER]" at bounding box center [185, 113] width 112 height 5
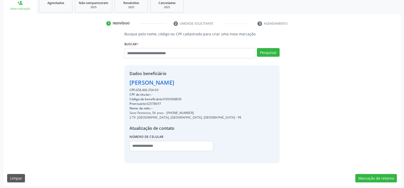
copy div "99113-4035"
click at [208, 48] on input "text" at bounding box center [189, 53] width 131 height 10
paste input "**********"
type input "**********"
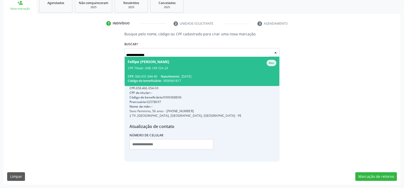
click at [189, 67] on div "CPF Titular: 048.149.724-23" at bounding box center [202, 68] width 149 height 4
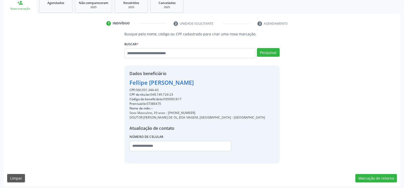
drag, startPoint x: 130, startPoint y: 84, endPoint x: 243, endPoint y: 84, distance: 112.6
click at [243, 84] on div "Dados beneficiário [PERSON_NAME] CPF: 060.931.344-40 CPF do titular: 048.149.72…" at bounding box center [201, 114] width 155 height 98
copy div "Fellipe [PERSON_NAME]"
drag, startPoint x: 173, startPoint y: 113, endPoint x: 205, endPoint y: 113, distance: 32.6
click at [205, 113] on div "Sexo Masculino, 39 anos - [PHONE_NUMBER]" at bounding box center [197, 113] width 136 height 5
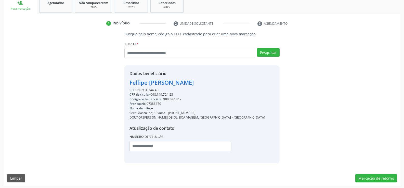
click at [196, 108] on div "Nome da mãe: --" at bounding box center [197, 108] width 136 height 5
drag, startPoint x: 174, startPoint y: 114, endPoint x: 212, endPoint y: 111, distance: 37.9
click at [212, 111] on div "Sexo Masculino, 39 anos - [PHONE_NUMBER]" at bounding box center [197, 113] width 136 height 5
copy div "99862-3306"
click at [133, 54] on input "text" at bounding box center [189, 53] width 131 height 10
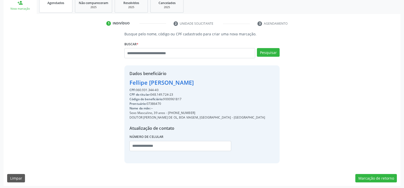
click at [52, 7] on link "Agendados" at bounding box center [55, 5] width 33 height 16
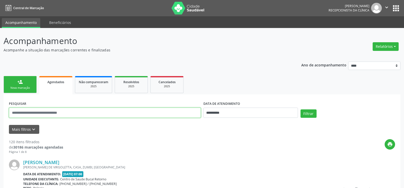
click at [35, 115] on input "text" at bounding box center [105, 113] width 192 height 10
paste input "**********"
type input "**********"
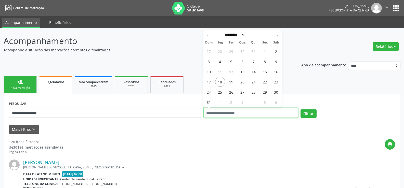
click at [300, 110] on button "Filtrar" at bounding box center [308, 114] width 16 height 9
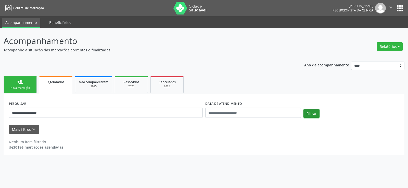
click at [315, 114] on button "Filtrar" at bounding box center [311, 114] width 16 height 9
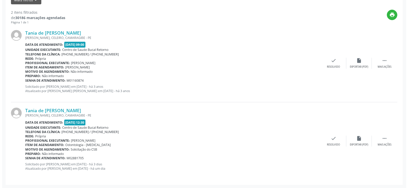
scroll to position [130, 0]
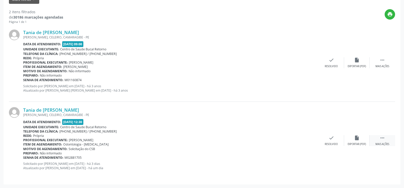
click at [384, 142] on div " Mais ações" at bounding box center [382, 140] width 25 height 11
click at [327, 140] on div "cancel Cancelar" at bounding box center [331, 140] width 25 height 11
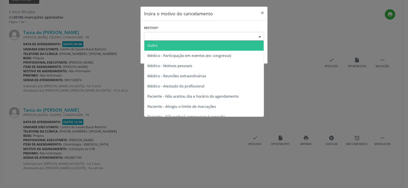
click at [178, 35] on div "Escolha o motivo" at bounding box center [204, 36] width 120 height 9
click at [178, 43] on span "Outro" at bounding box center [203, 46] width 119 height 10
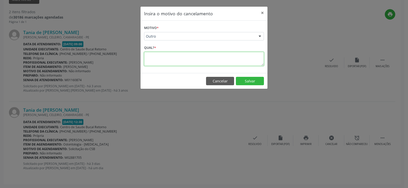
click at [175, 60] on textarea at bounding box center [204, 59] width 120 height 14
click at [242, 57] on textarea "**********" at bounding box center [204, 59] width 120 height 14
click at [175, 63] on textarea "**********" at bounding box center [204, 59] width 120 height 14
type textarea "**********"
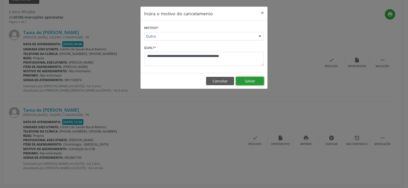
click at [247, 81] on button "Salvar" at bounding box center [250, 81] width 28 height 9
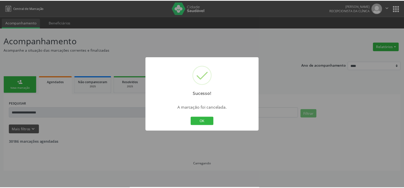
scroll to position [0, 0]
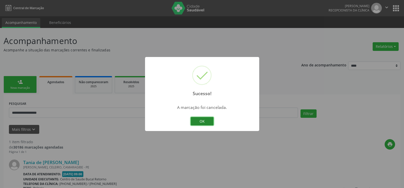
click at [208, 121] on button "OK" at bounding box center [202, 121] width 23 height 9
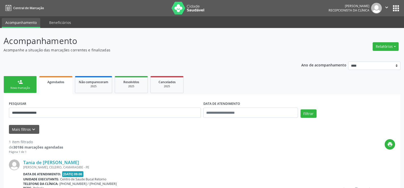
click at [26, 85] on link "person_add Nova marcação" at bounding box center [20, 84] width 33 height 17
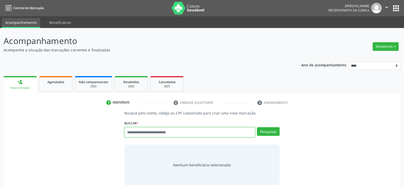
click at [154, 132] on input "text" at bounding box center [189, 132] width 131 height 10
paste input "**********"
type input "**********"
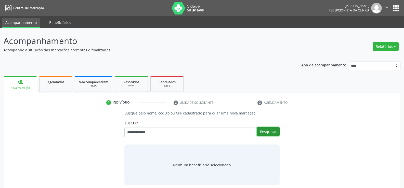
click at [276, 133] on button "Pesquisar" at bounding box center [268, 131] width 23 height 9
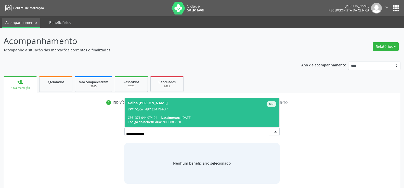
click at [232, 115] on span "Gelba [PERSON_NAME] CPF Titular: 497.854.784-91 CPF: 371.044.974-04 Nascimento:…" at bounding box center [202, 112] width 155 height 29
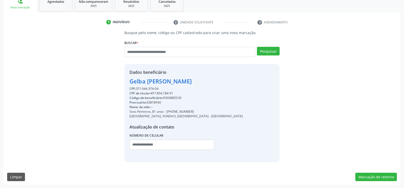
scroll to position [81, 0]
drag, startPoint x: 130, startPoint y: 81, endPoint x: 196, endPoint y: 78, distance: 66.8
click at [196, 78] on div "Dados beneficiário [PERSON_NAME] CPF: 371.044.974-04 CPF do titular: 497.854.78…" at bounding box center [201, 113] width 155 height 98
click at [377, 176] on button "Marcação de retorno" at bounding box center [376, 177] width 42 height 9
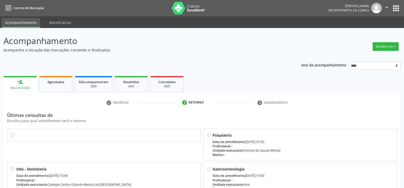
click at [16, 133] on label at bounding box center [106, 133] width 181 height 0
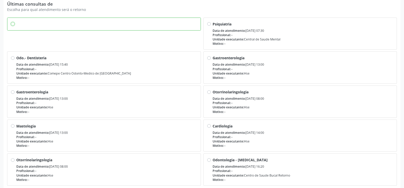
scroll to position [127, 0]
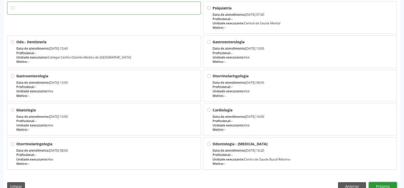
click at [383, 187] on button "Próximo" at bounding box center [383, 186] width 28 height 9
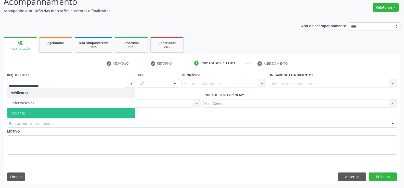
click at [40, 115] on span "Paciente" at bounding box center [71, 113] width 128 height 10
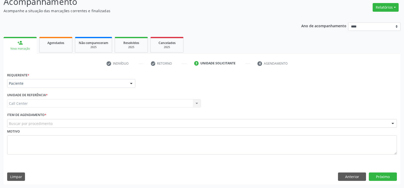
click at [62, 123] on div "Buscar por procedimento" at bounding box center [202, 123] width 390 height 9
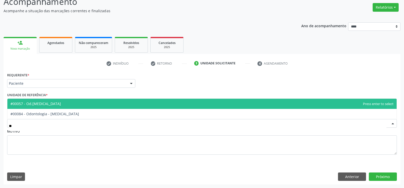
type input "***"
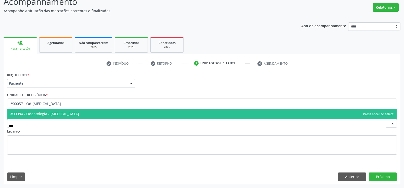
click at [66, 114] on span "#00084 - Odontologia - [MEDICAL_DATA]" at bounding box center [44, 114] width 69 height 5
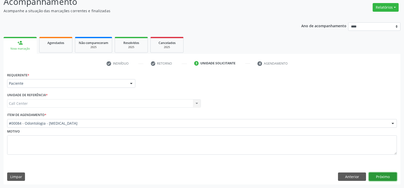
click at [383, 177] on button "Próximo" at bounding box center [383, 177] width 28 height 9
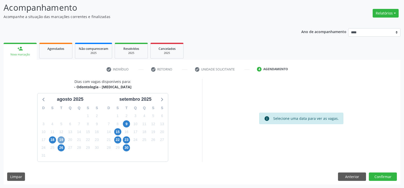
click at [61, 139] on span "19" at bounding box center [61, 140] width 7 height 7
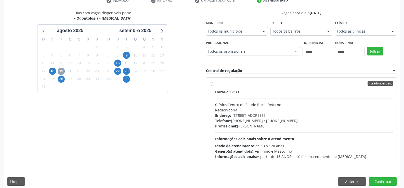
scroll to position [107, 0]
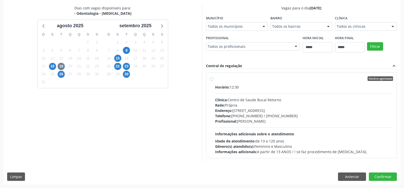
click at [209, 78] on div "Horário agendado Horário: 12:30 Clínica: [GEOGRAPHIC_DATA] Bucal Retorno Rede: …" at bounding box center [301, 115] width 191 height 85
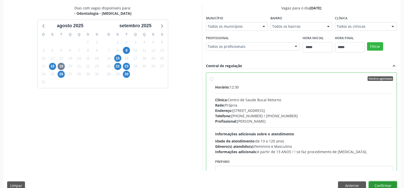
click at [386, 182] on button "Confirmar" at bounding box center [383, 186] width 28 height 9
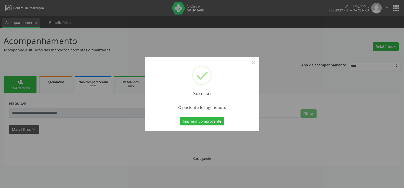
scroll to position [0, 0]
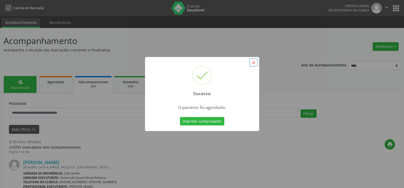
click at [254, 63] on button "×" at bounding box center [253, 62] width 9 height 9
